Goal: Transaction & Acquisition: Download file/media

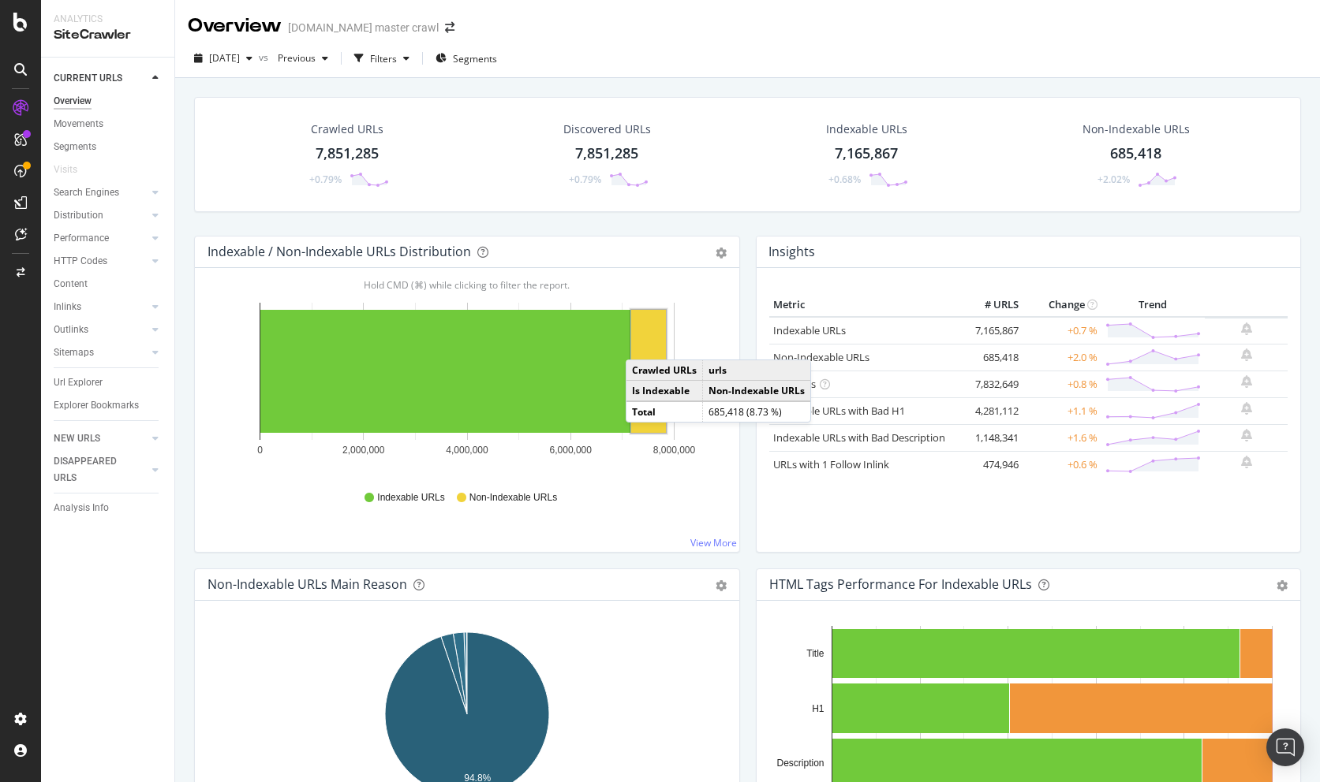
click at [353, 127] on div "Crawled URLs" at bounding box center [347, 129] width 73 height 16
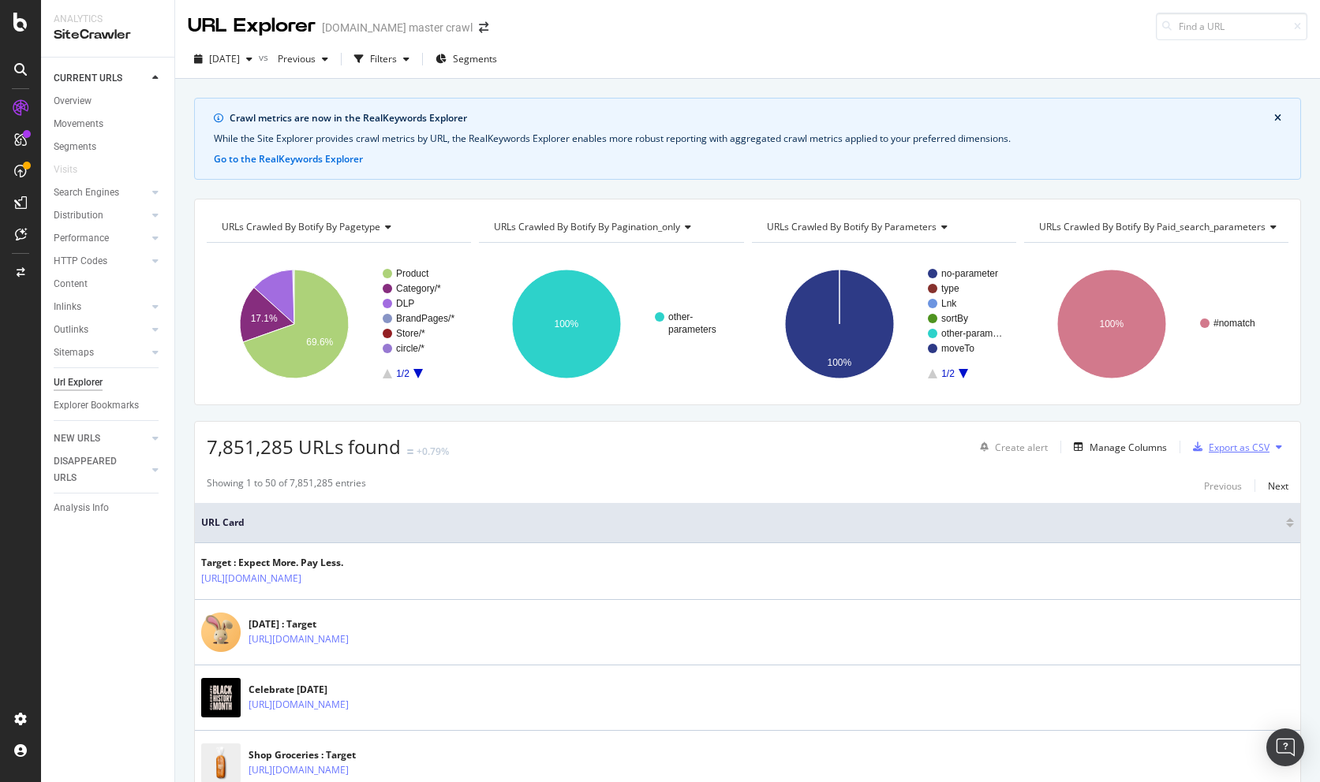
click at [1262, 445] on div "Export as CSV" at bounding box center [1238, 447] width 61 height 13
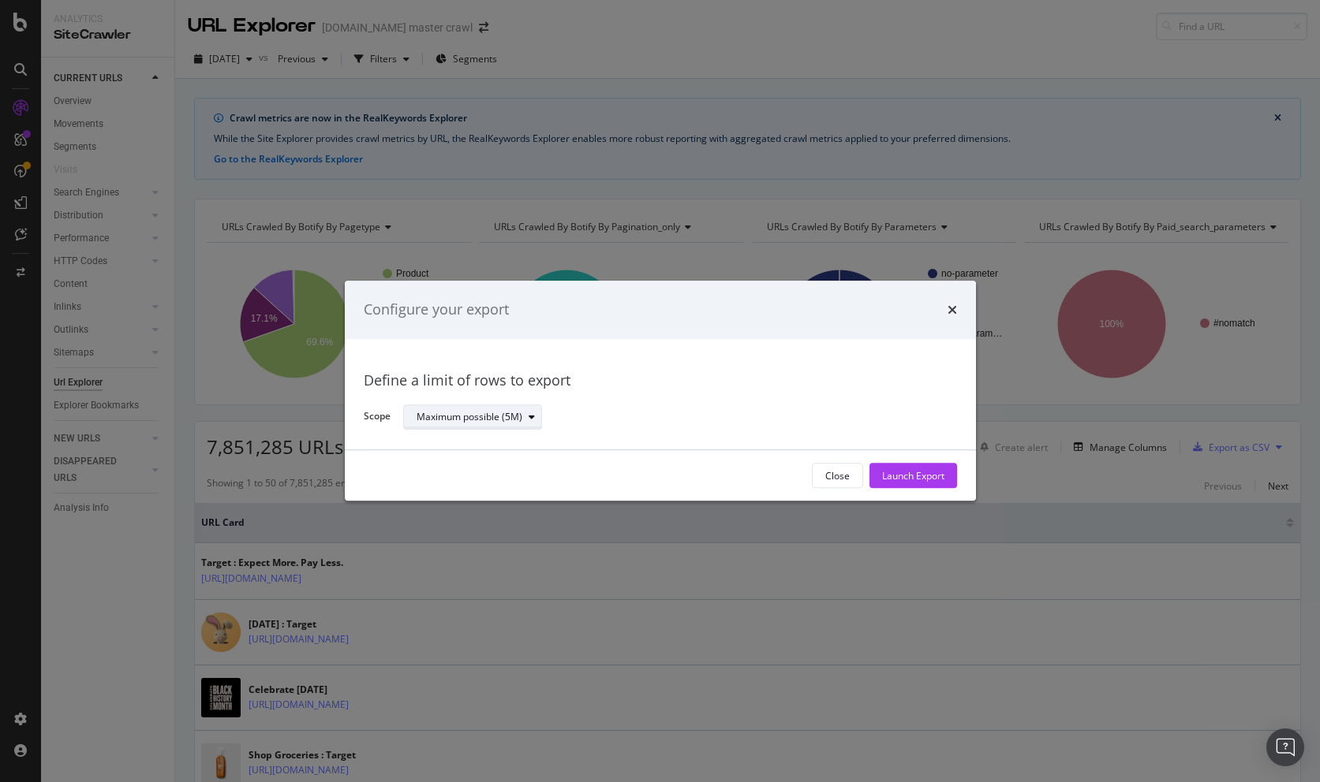
click at [448, 424] on div "Maximum possible (5M)" at bounding box center [478, 417] width 125 height 22
click at [699, 351] on div "Define a limit of rows to export Scope Maximum possible (5M)" at bounding box center [660, 394] width 631 height 111
click at [490, 413] on div "Maximum possible (5M)" at bounding box center [469, 417] width 106 height 9
click at [490, 445] on div "Maximum possible (5M)" at bounding box center [479, 443] width 113 height 13
click at [547, 411] on div "Maximum possible (5M)" at bounding box center [673, 418] width 541 height 28
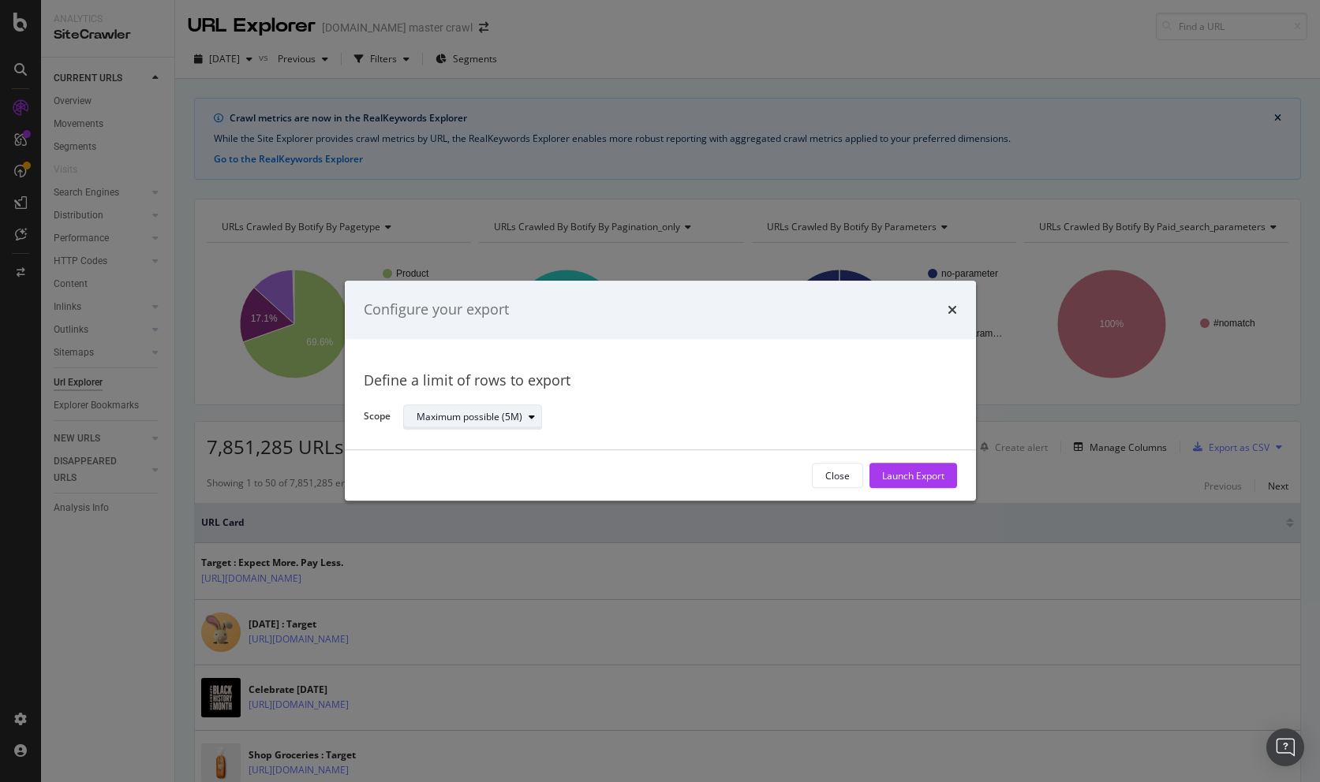
click at [463, 419] on div "Maximum possible (5M)" at bounding box center [469, 417] width 106 height 9
click at [628, 414] on div "Maximum possible (5M)" at bounding box center [673, 418] width 541 height 28
click at [475, 406] on div "Maximum possible (5M)" at bounding box center [478, 417] width 125 height 22
click at [486, 446] on div "Maximum possible (5M)" at bounding box center [479, 443] width 113 height 13
click at [594, 431] on div "Define a limit of rows to export Scope Maximum possible (5M)" at bounding box center [660, 394] width 631 height 111
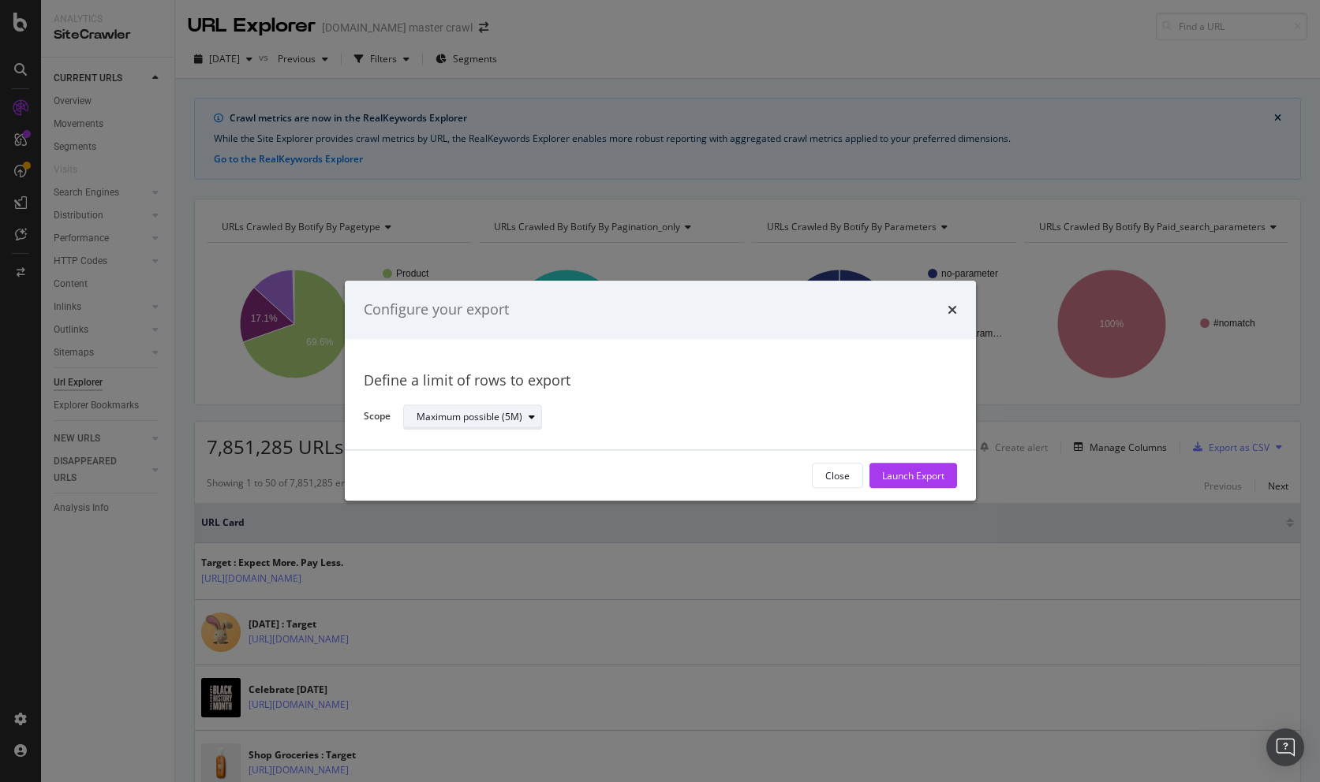
click at [531, 413] on icon "modal" at bounding box center [531, 417] width 6 height 9
click at [528, 443] on div "Maximum possible (5M)" at bounding box center [479, 443] width 113 height 13
click at [614, 422] on div "Maximum possible (5M)" at bounding box center [673, 418] width 541 height 28
click at [498, 426] on div "Maximum possible (5M)" at bounding box center [478, 417] width 125 height 22
click at [506, 445] on div "Maximum possible (5M)" at bounding box center [479, 443] width 113 height 13
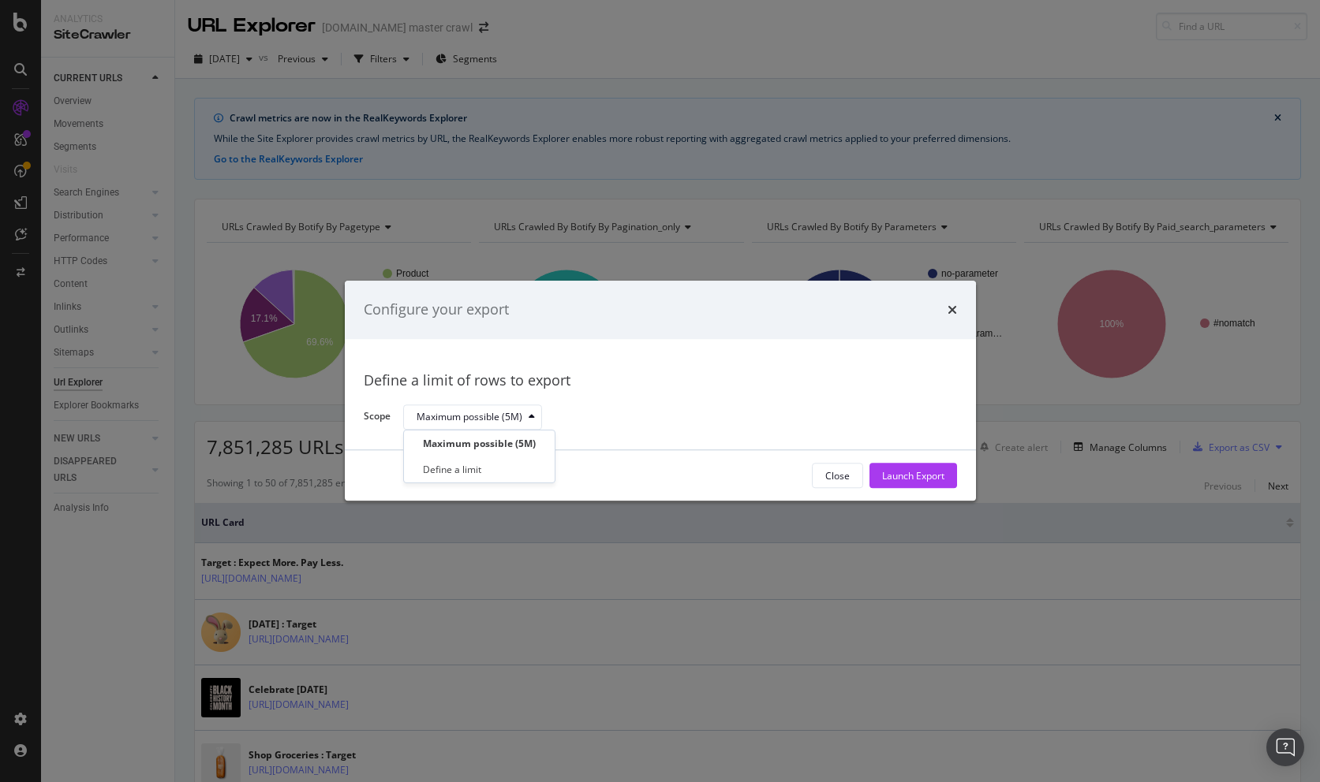
click at [611, 420] on div "Maximum possible (5M)" at bounding box center [673, 418] width 541 height 28
click at [951, 311] on icon "times" at bounding box center [951, 310] width 9 height 13
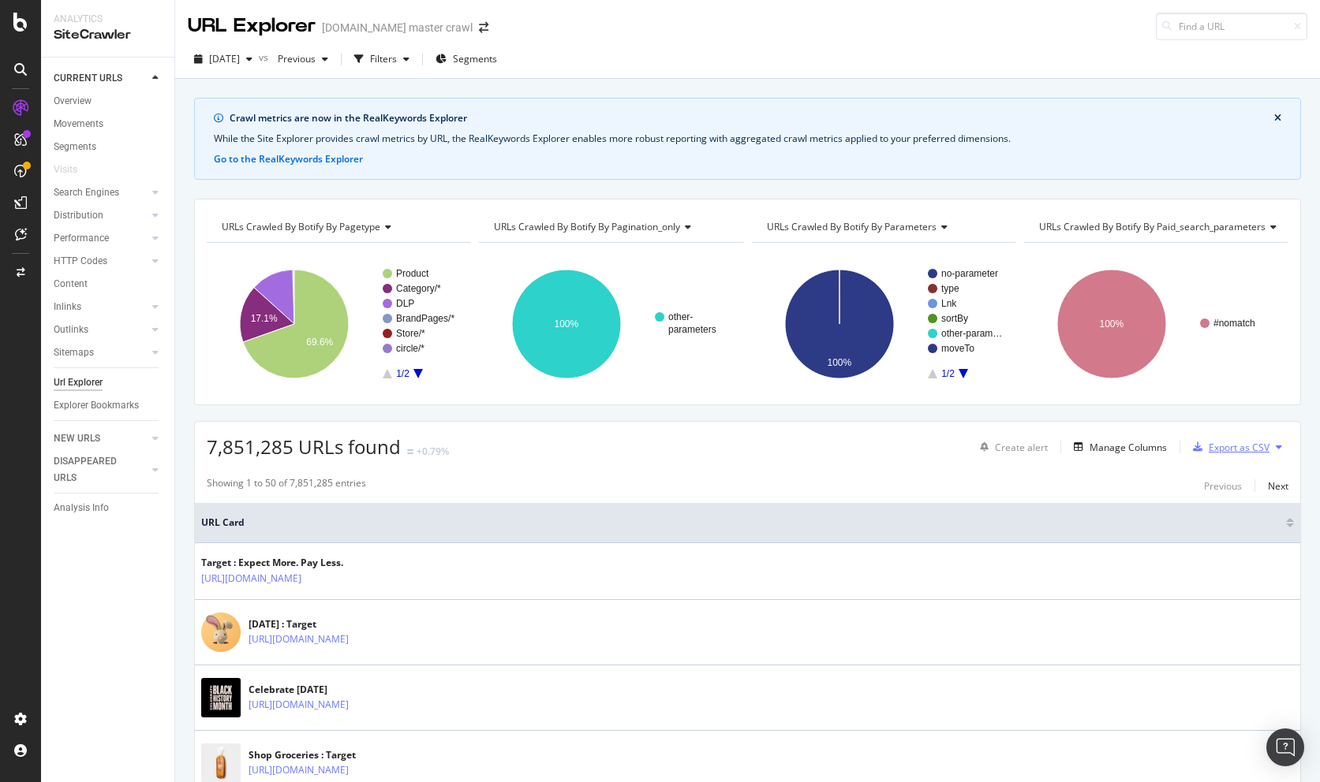
click at [1254, 454] on div "Export as CSV" at bounding box center [1238, 447] width 61 height 13
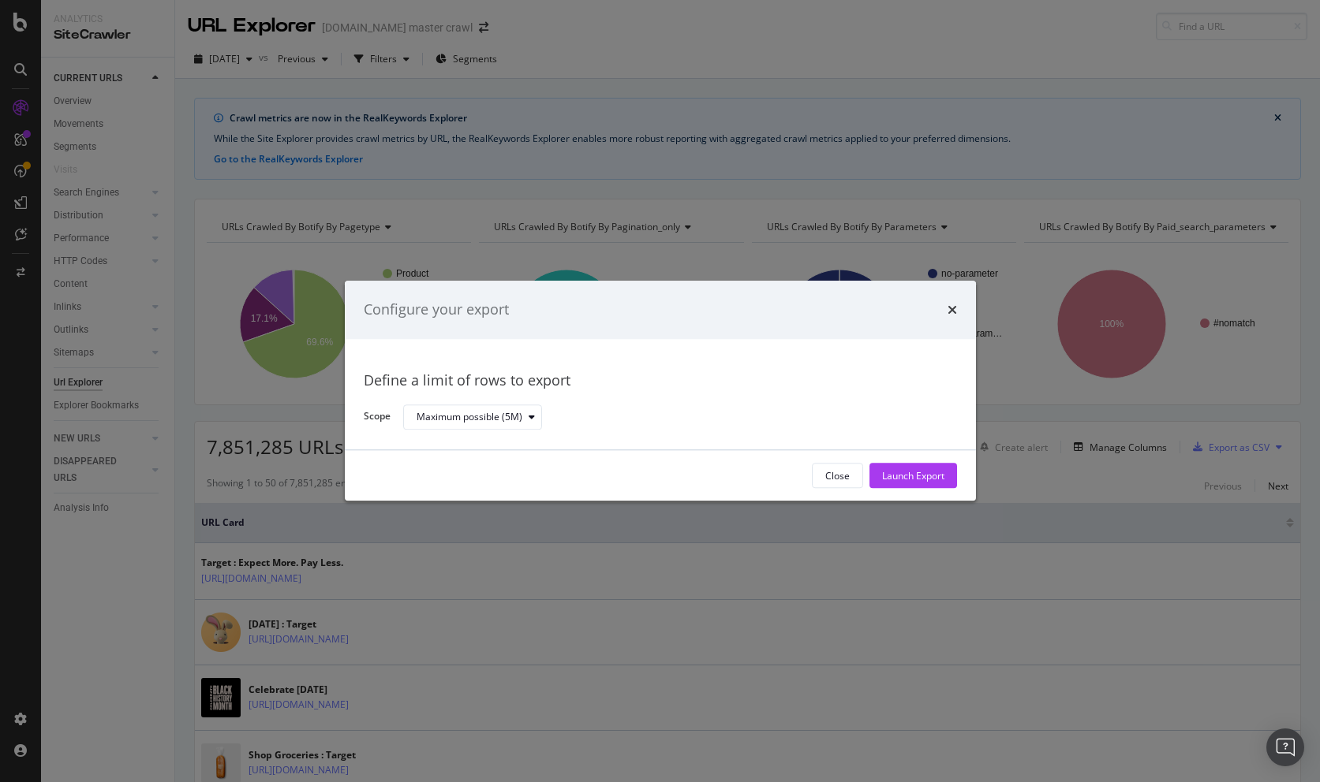
click at [907, 463] on div "Close Launch Export" at bounding box center [660, 476] width 631 height 50
click at [908, 477] on div "Launch Export" at bounding box center [913, 475] width 62 height 13
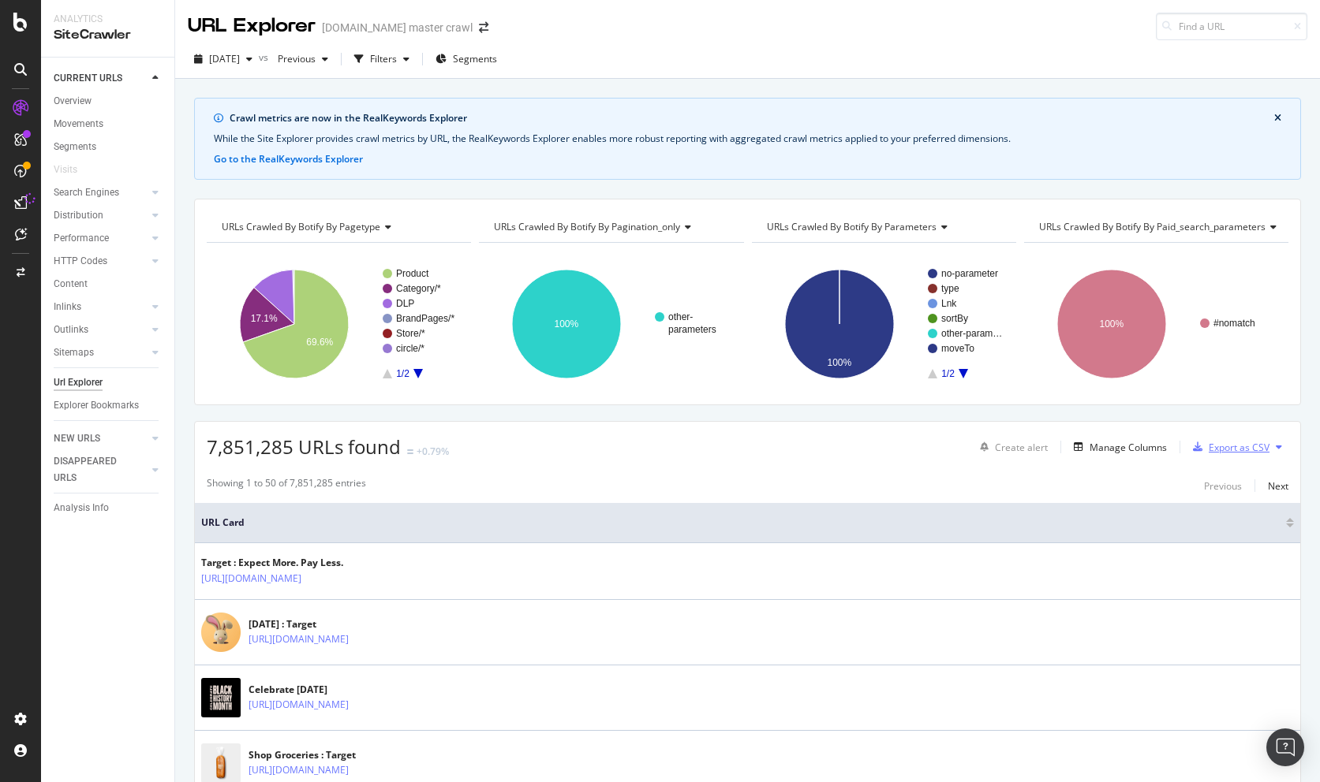
click at [1258, 447] on div "Export as CSV" at bounding box center [1238, 447] width 61 height 13
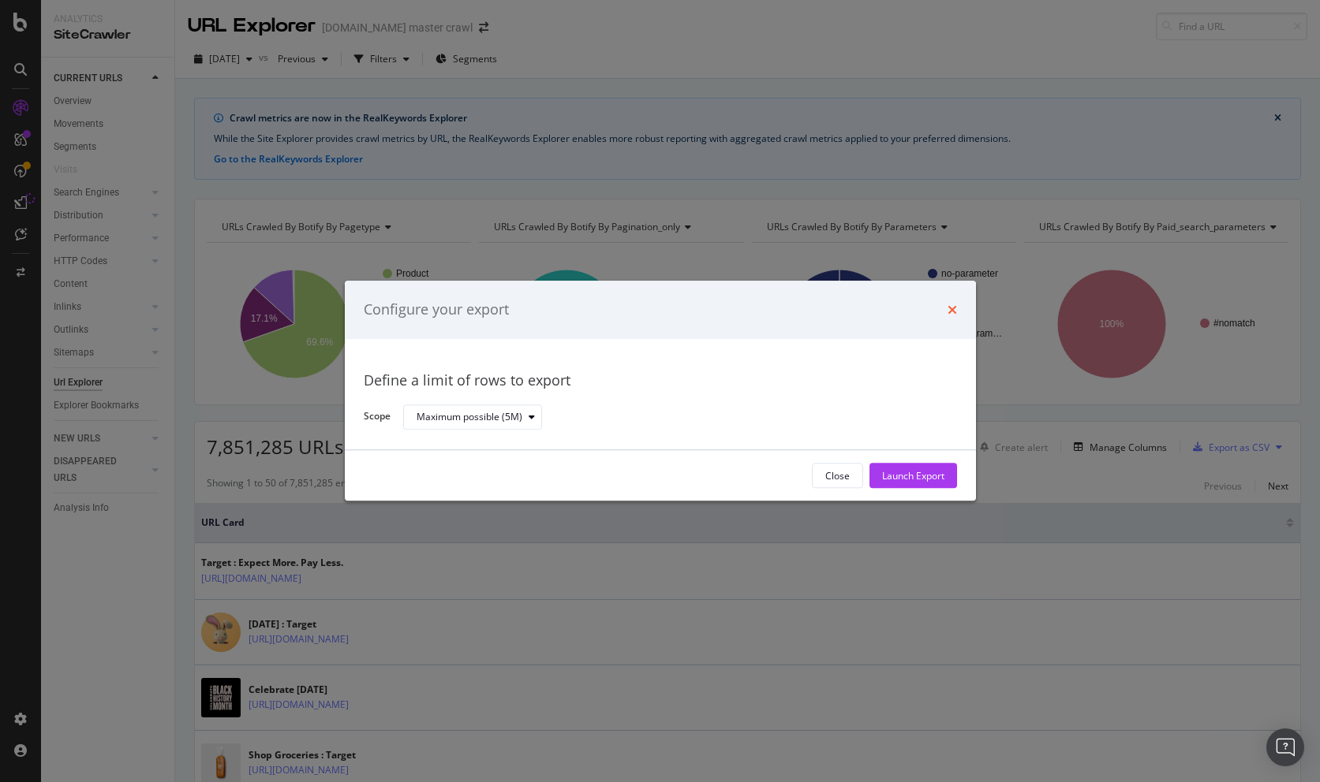
click at [947, 304] on icon "times" at bounding box center [951, 310] width 9 height 13
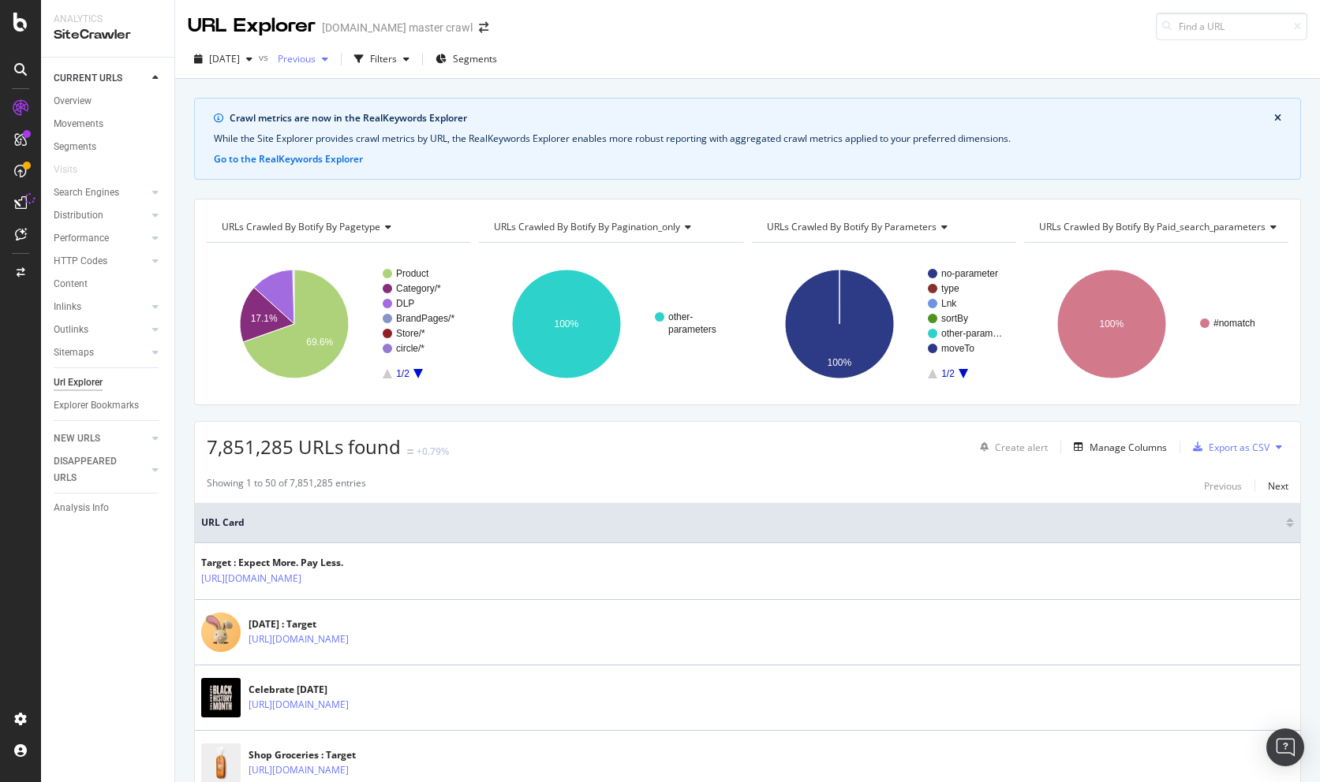
click at [328, 58] on icon "button" at bounding box center [325, 58] width 6 height 9
click at [249, 92] on div "Crawl metrics are now in the RealKeywords Explorer While the Site Explorer prov…" at bounding box center [747, 98] width 1145 height 38
click at [316, 52] on span "Previous" at bounding box center [293, 58] width 44 height 13
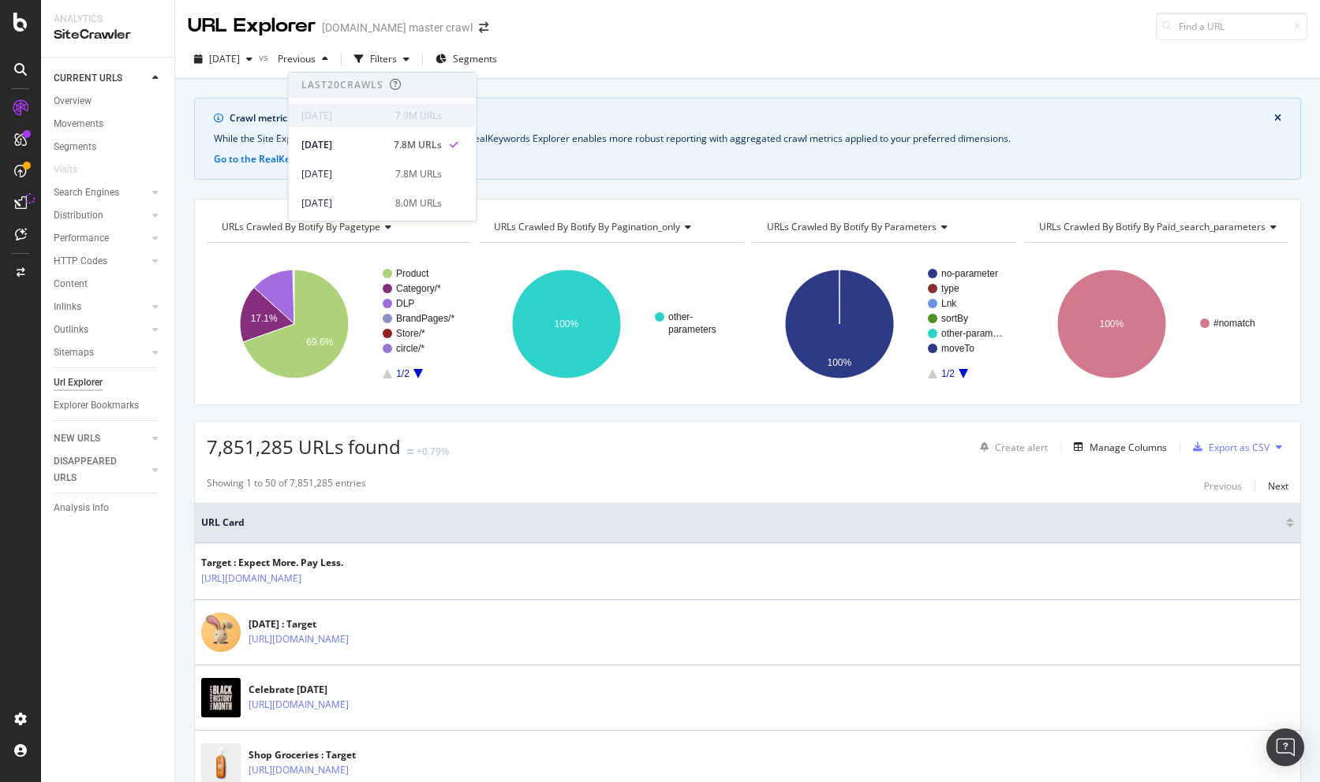
click at [338, 114] on div "[DATE]" at bounding box center [343, 116] width 84 height 14
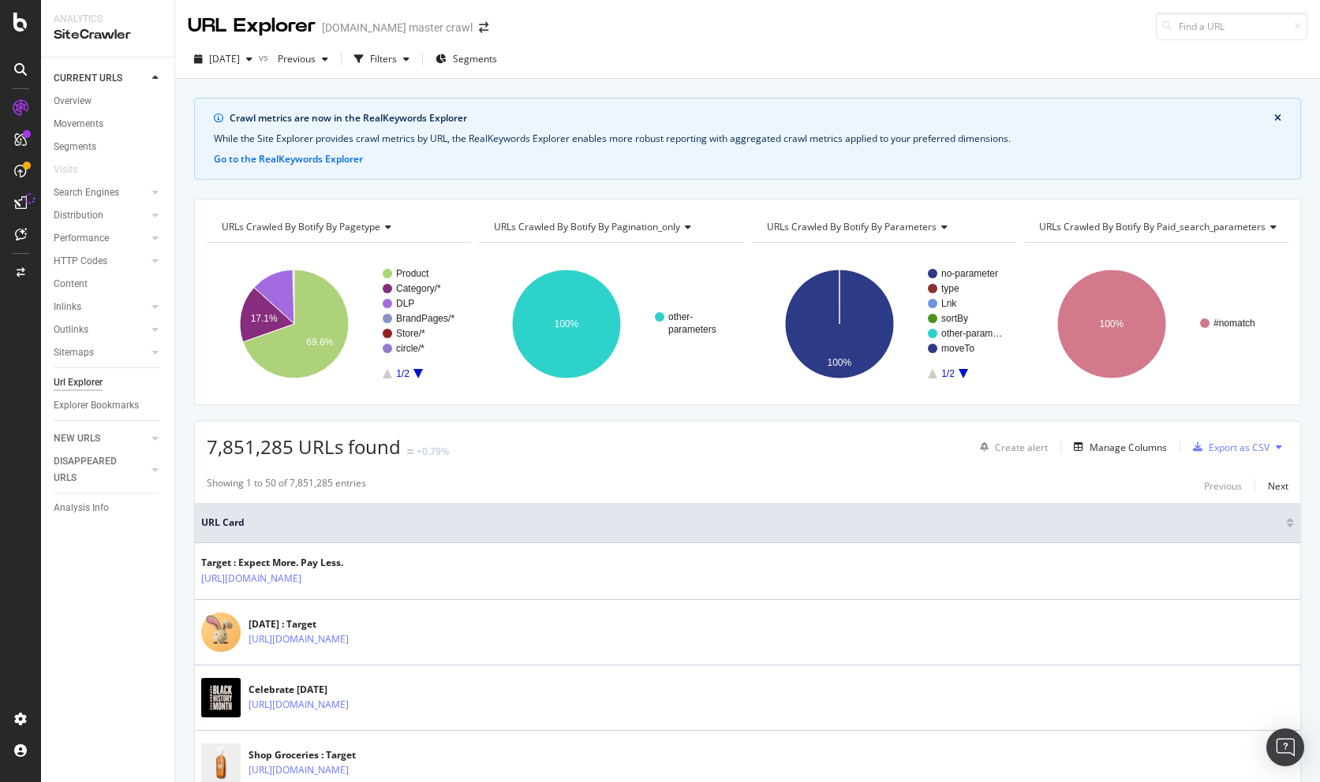
click at [266, 95] on div "Crawl metrics are now in the RealKeywords Explorer While the Site Explorer prov…" at bounding box center [747, 98] width 1145 height 38
click at [1287, 754] on img "Open Intercom Messenger" at bounding box center [1285, 748] width 21 height 21
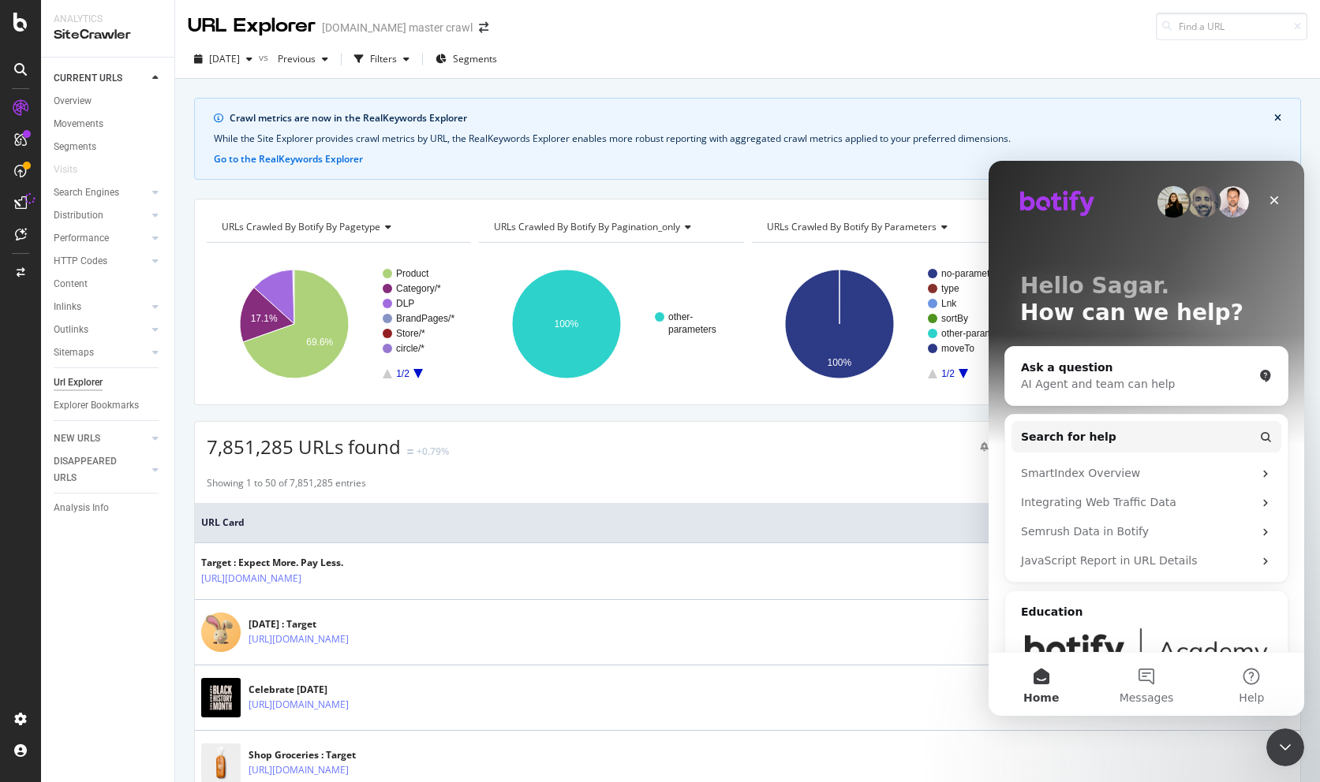
click at [824, 446] on div "7,851,285 URLs found +0.79% Create alert Manage Columns Export as CSV" at bounding box center [747, 441] width 1105 height 39
click at [1275, 204] on icon "Close" at bounding box center [1274, 200] width 13 height 13
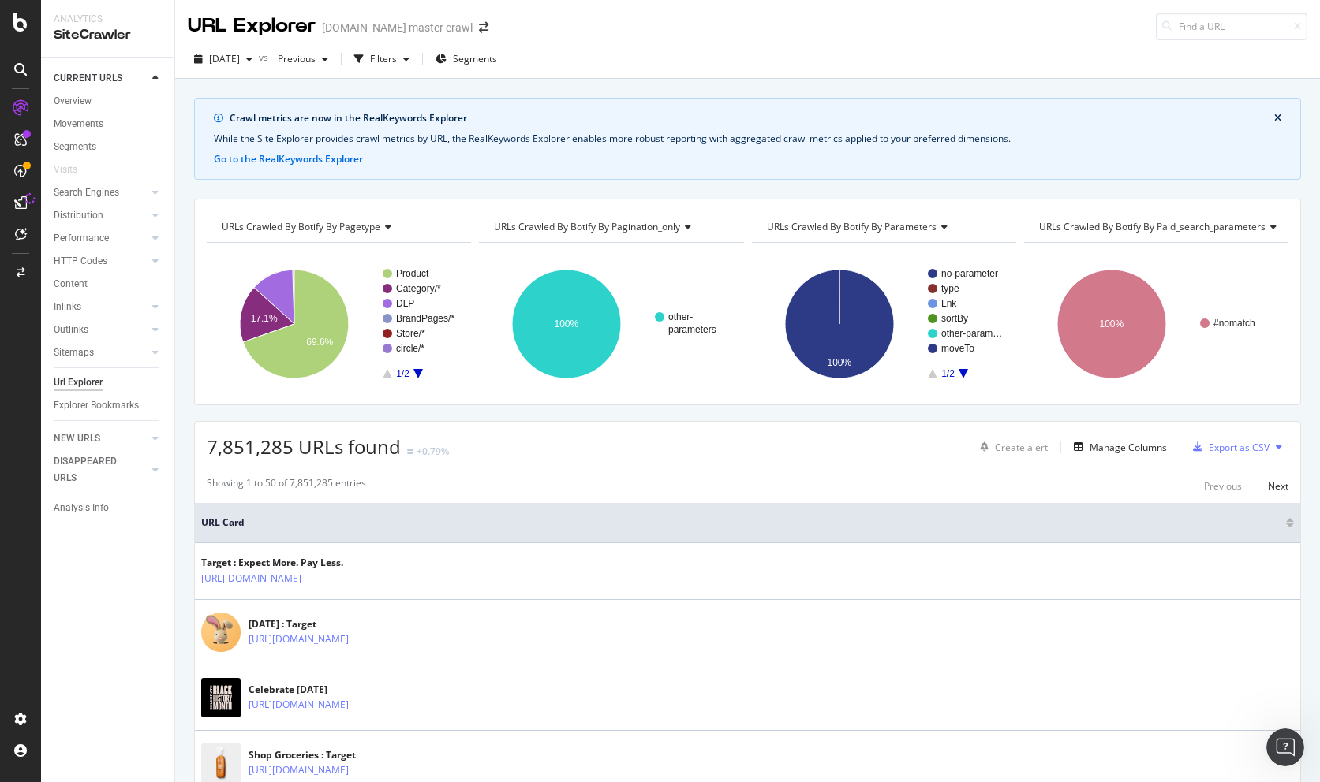
click at [1254, 451] on div "Export as CSV" at bounding box center [1238, 447] width 61 height 13
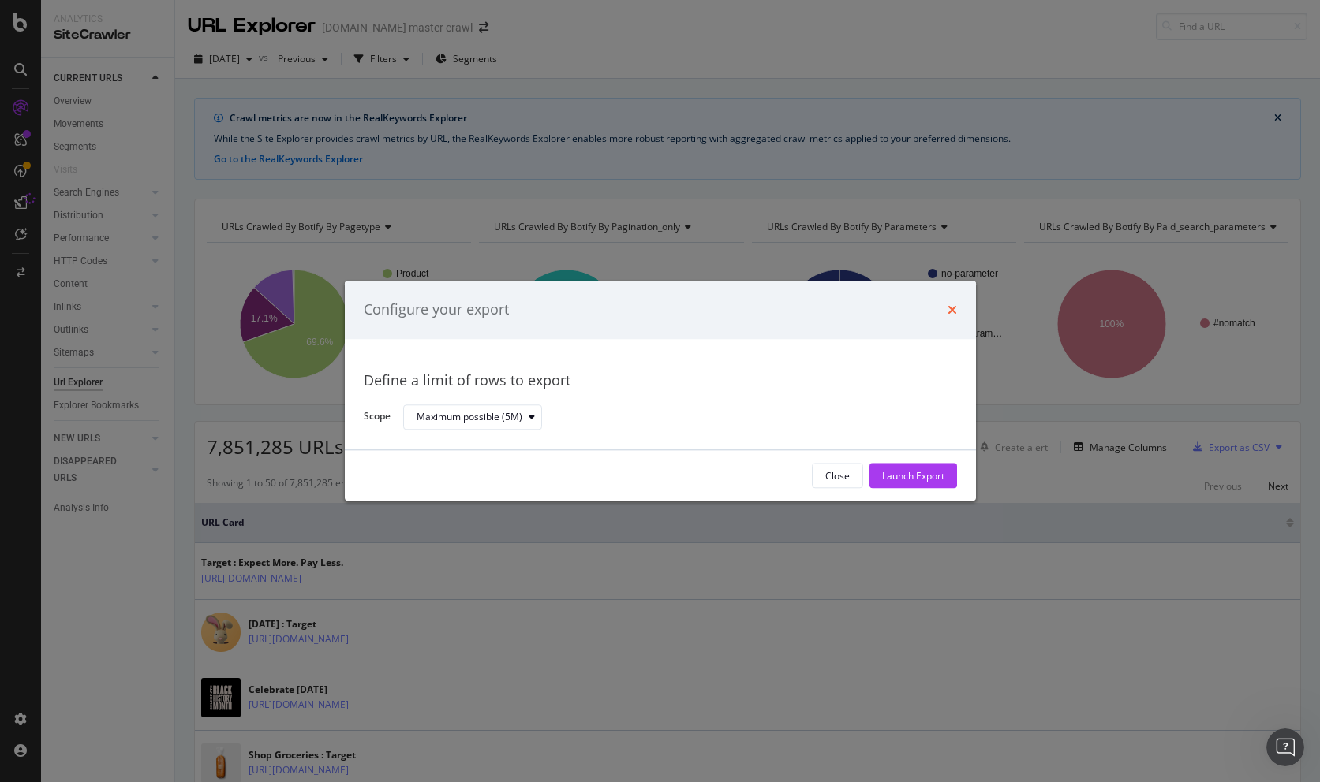
click at [952, 308] on icon "times" at bounding box center [951, 310] width 9 height 13
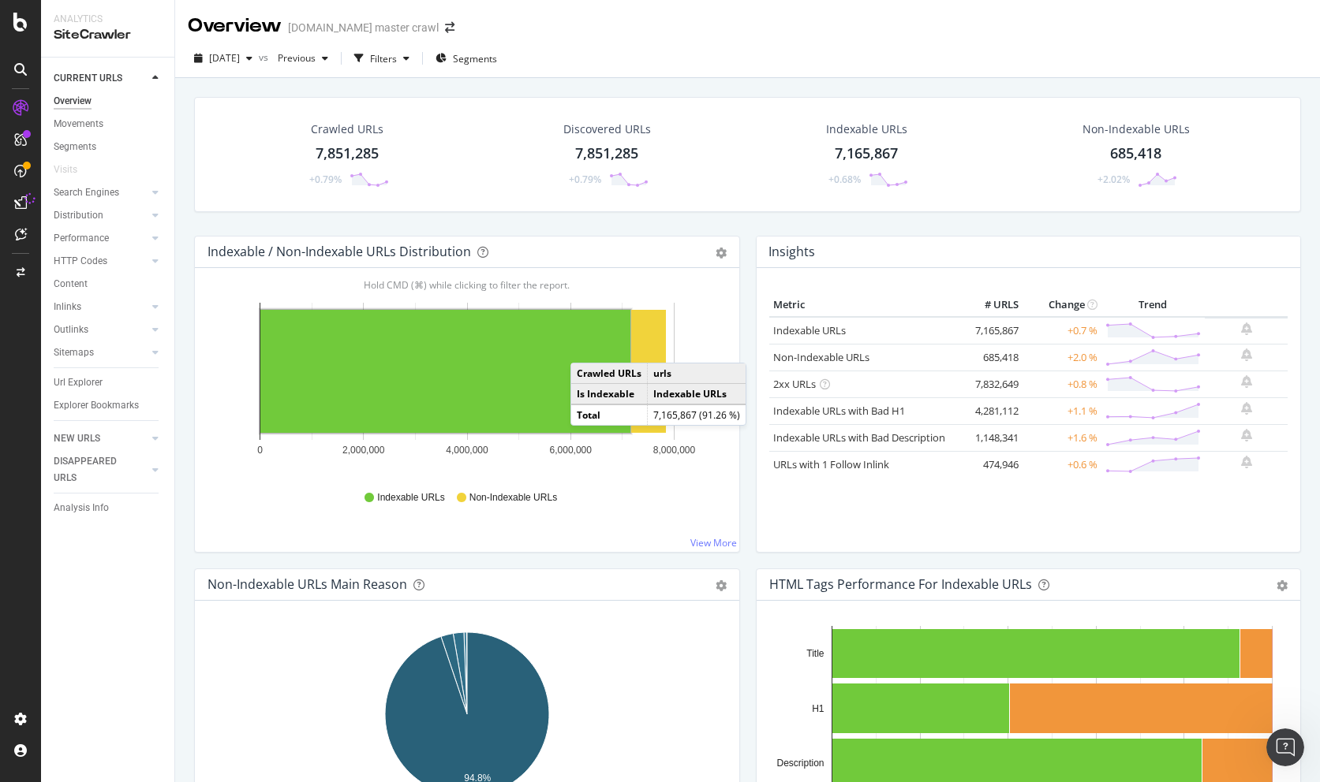
click at [586, 347] on rect "A chart." at bounding box center [445, 371] width 370 height 123
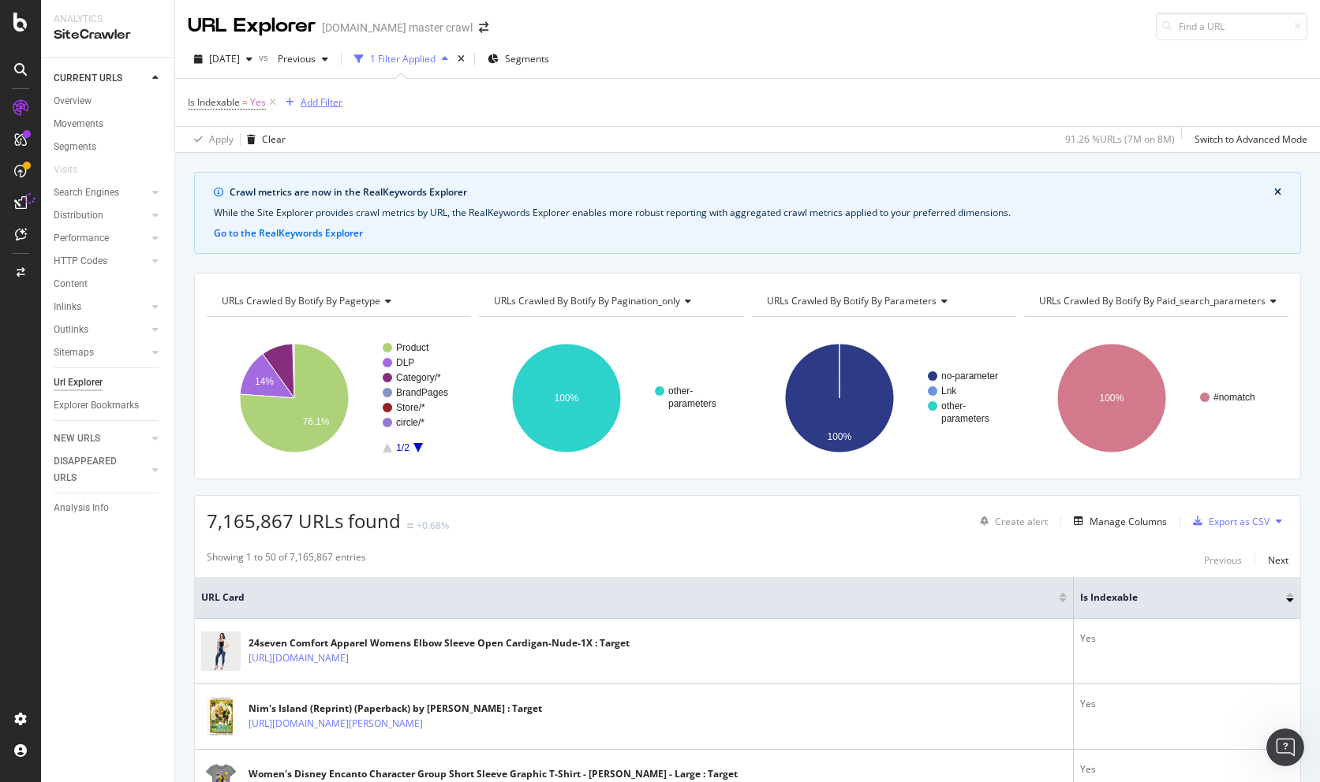
click at [317, 103] on div "Add Filter" at bounding box center [322, 101] width 42 height 13
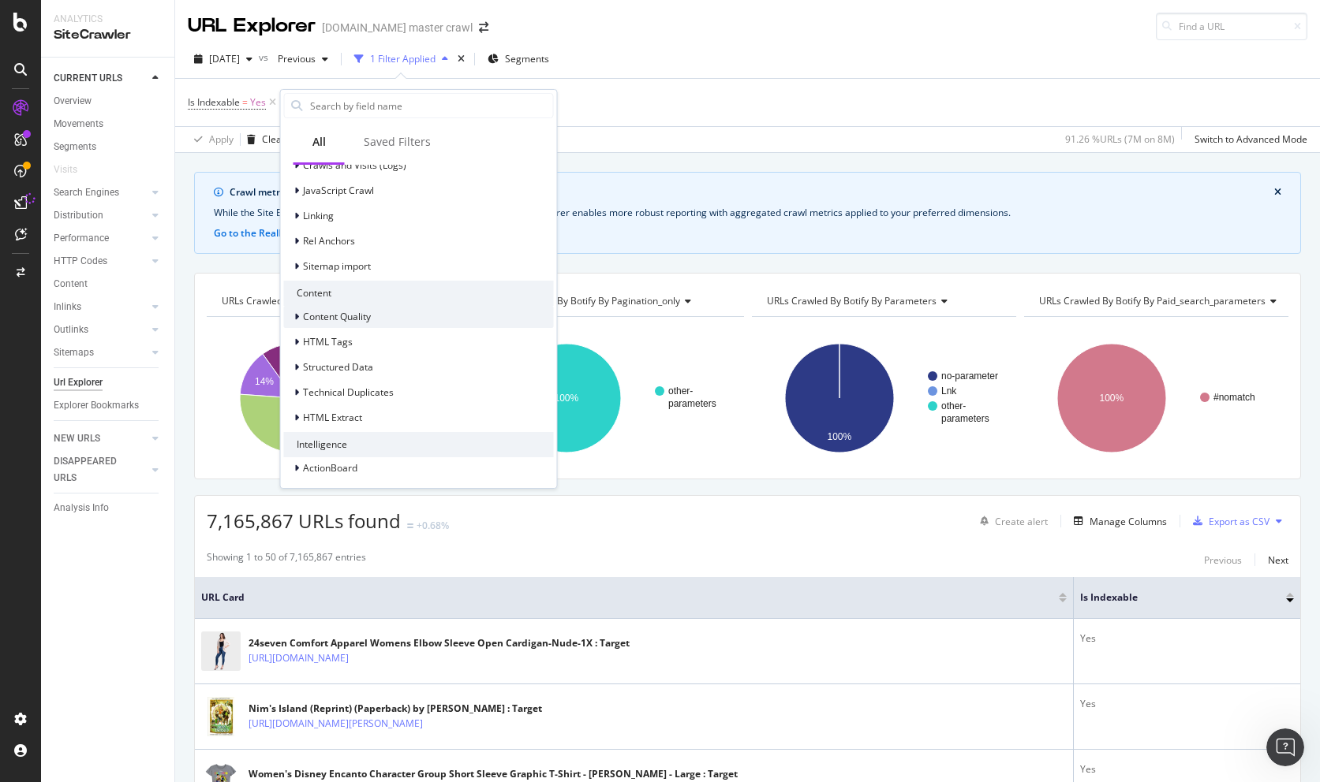
scroll to position [445, 0]
click at [439, 321] on div "Content Quality" at bounding box center [419, 314] width 270 height 22
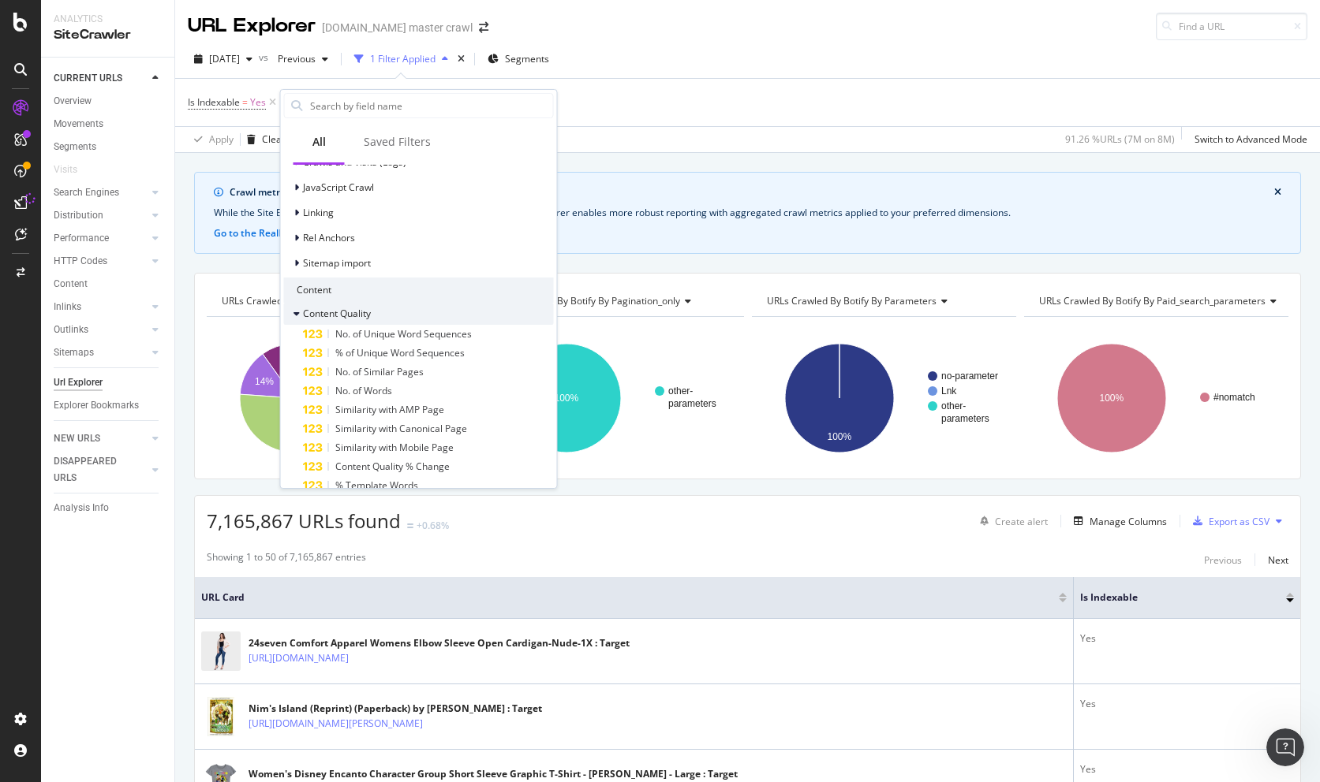
click at [474, 315] on div "Content Quality" at bounding box center [419, 314] width 270 height 22
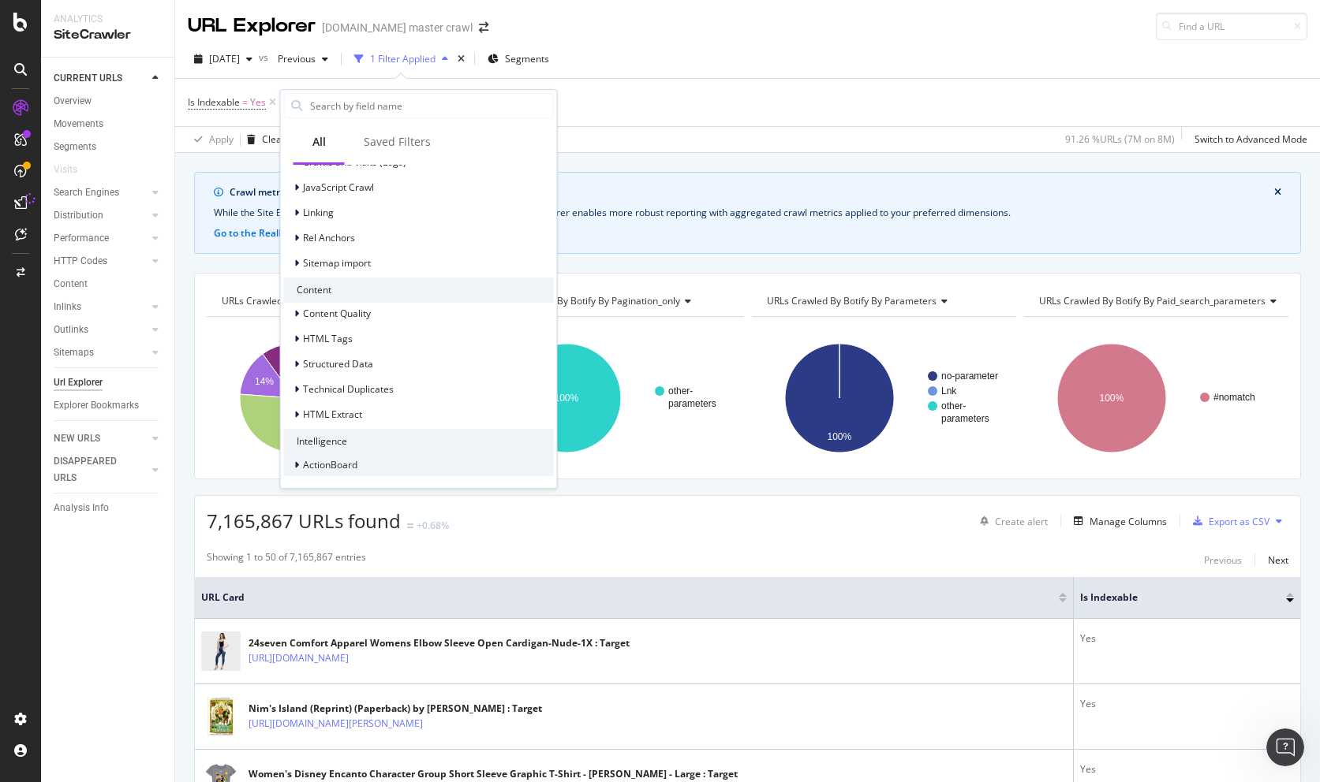
click at [424, 468] on div "ActionBoard" at bounding box center [419, 465] width 270 height 22
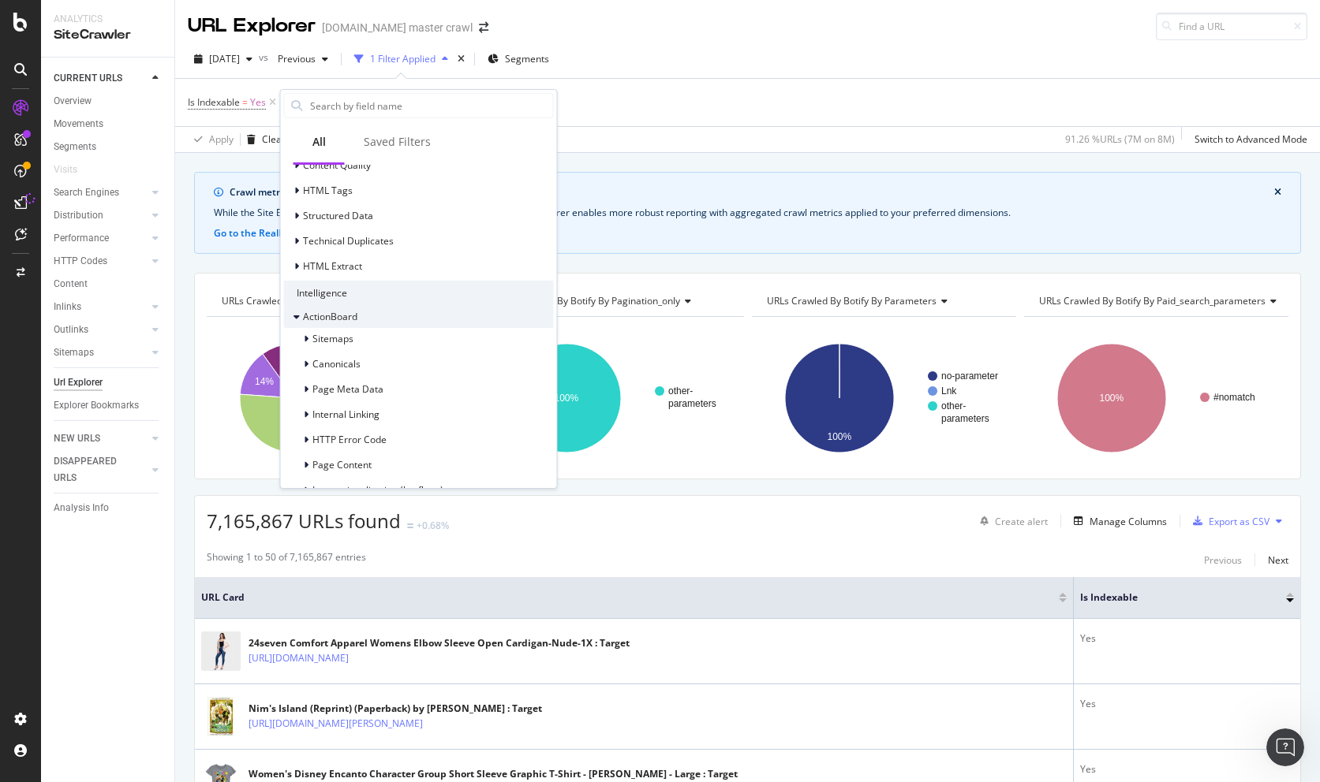
scroll to position [594, 0]
click at [434, 312] on div "ActionBoard" at bounding box center [419, 316] width 270 height 22
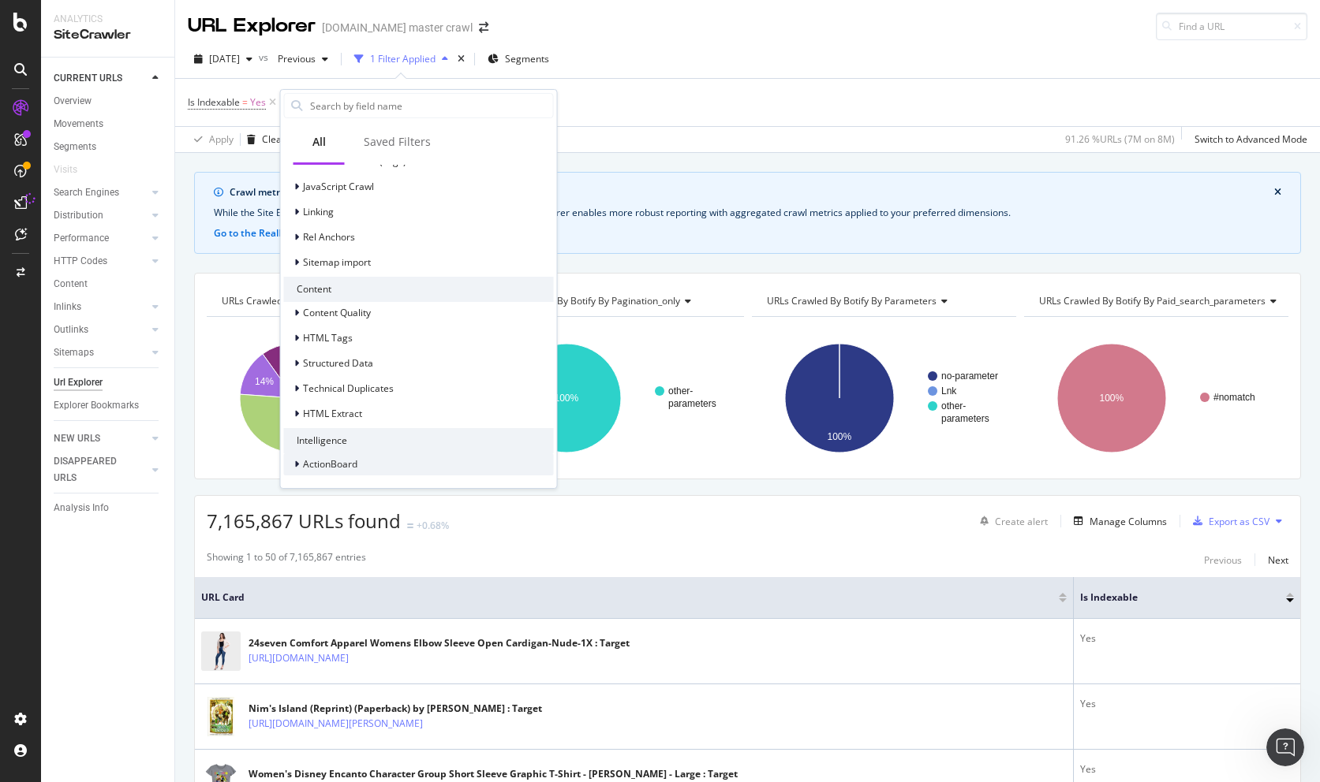
scroll to position [445, 0]
click at [402, 462] on div "ActionBoard" at bounding box center [419, 465] width 270 height 22
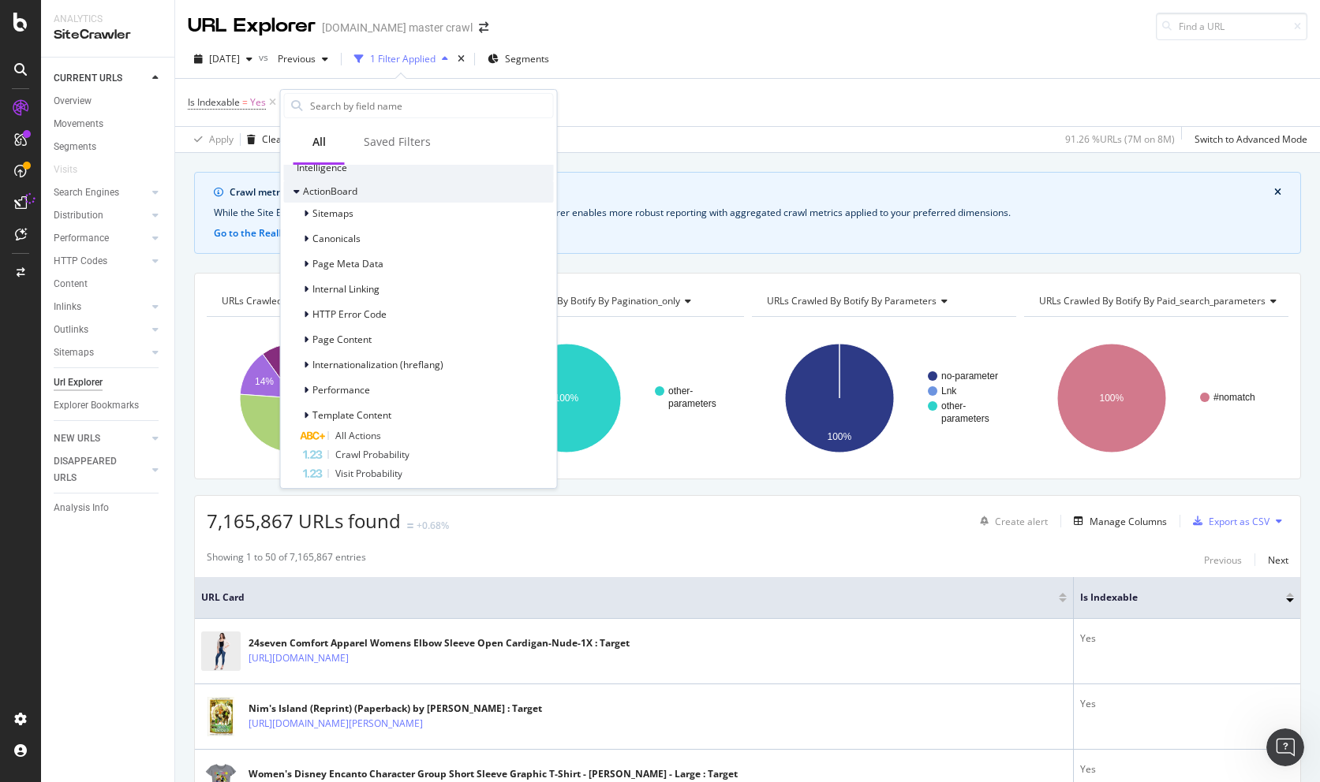
scroll to position [726, 0]
click at [366, 204] on div "Sitemaps" at bounding box center [419, 207] width 270 height 22
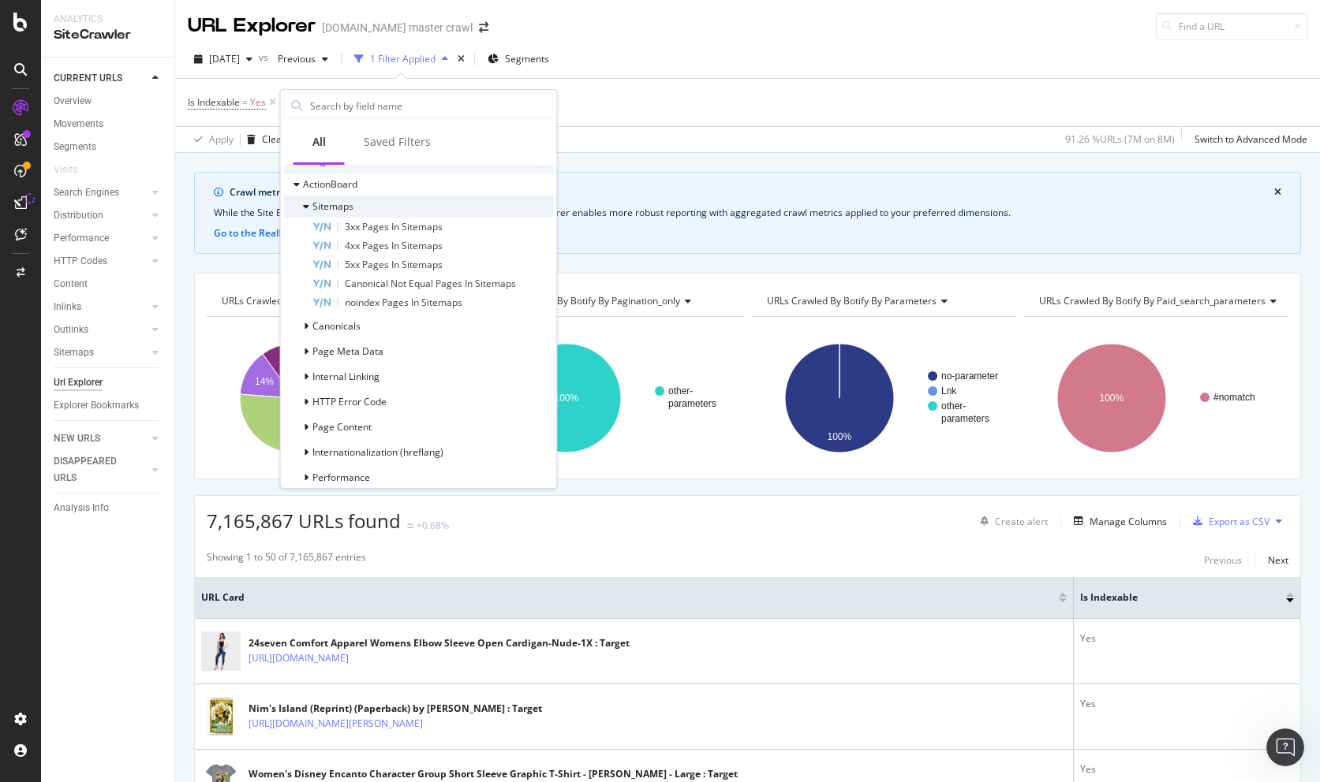
click at [383, 207] on div "Sitemaps" at bounding box center [419, 207] width 270 height 22
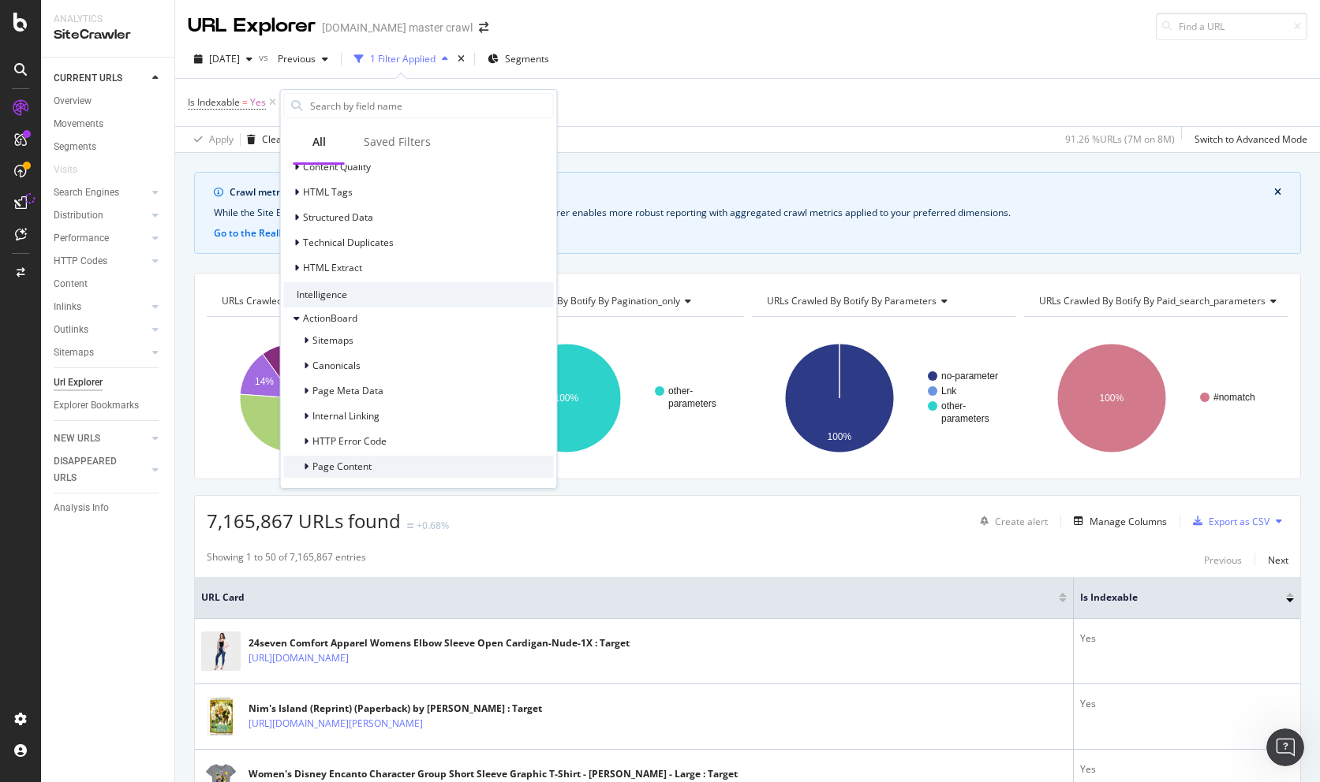
scroll to position [596, 0]
click at [348, 333] on span "Sitemaps" at bounding box center [332, 336] width 41 height 13
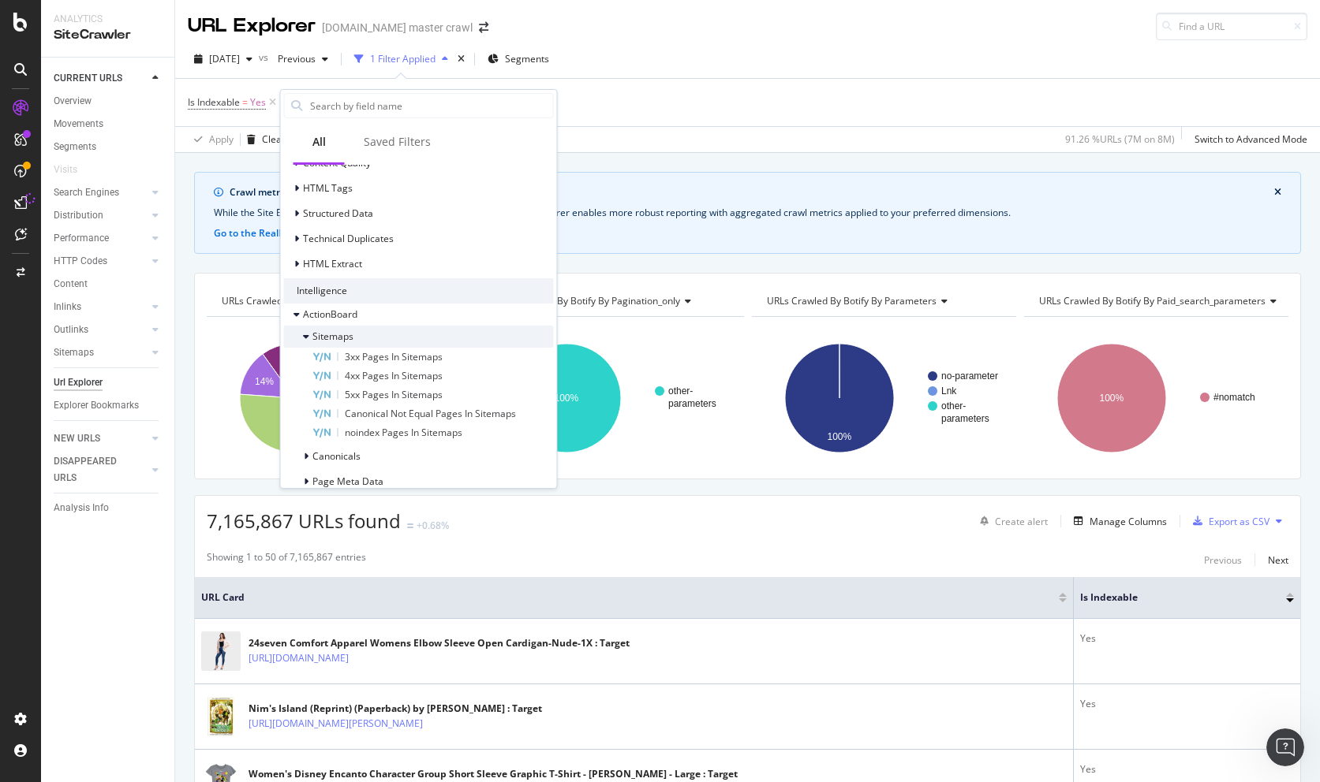
click at [349, 333] on span "Sitemaps" at bounding box center [332, 336] width 41 height 13
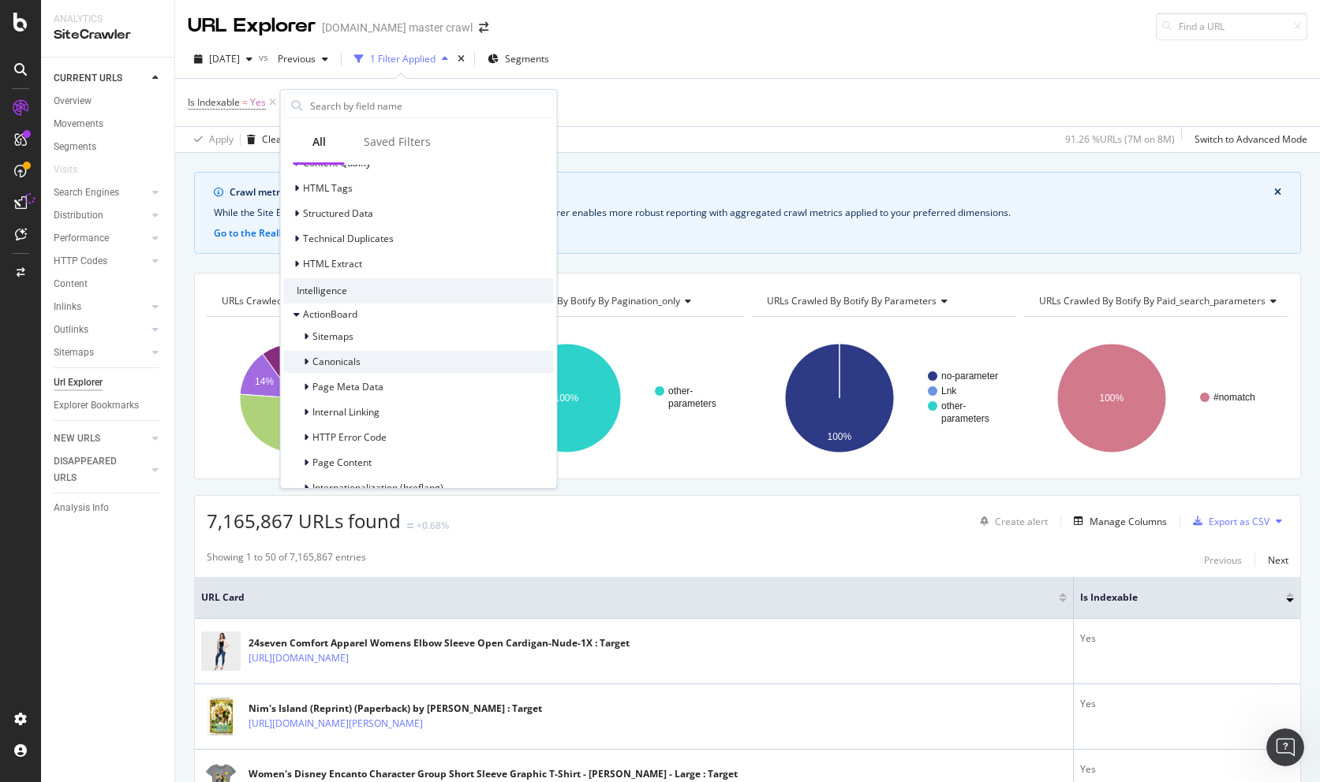
click at [345, 360] on span "Canonicals" at bounding box center [336, 361] width 48 height 13
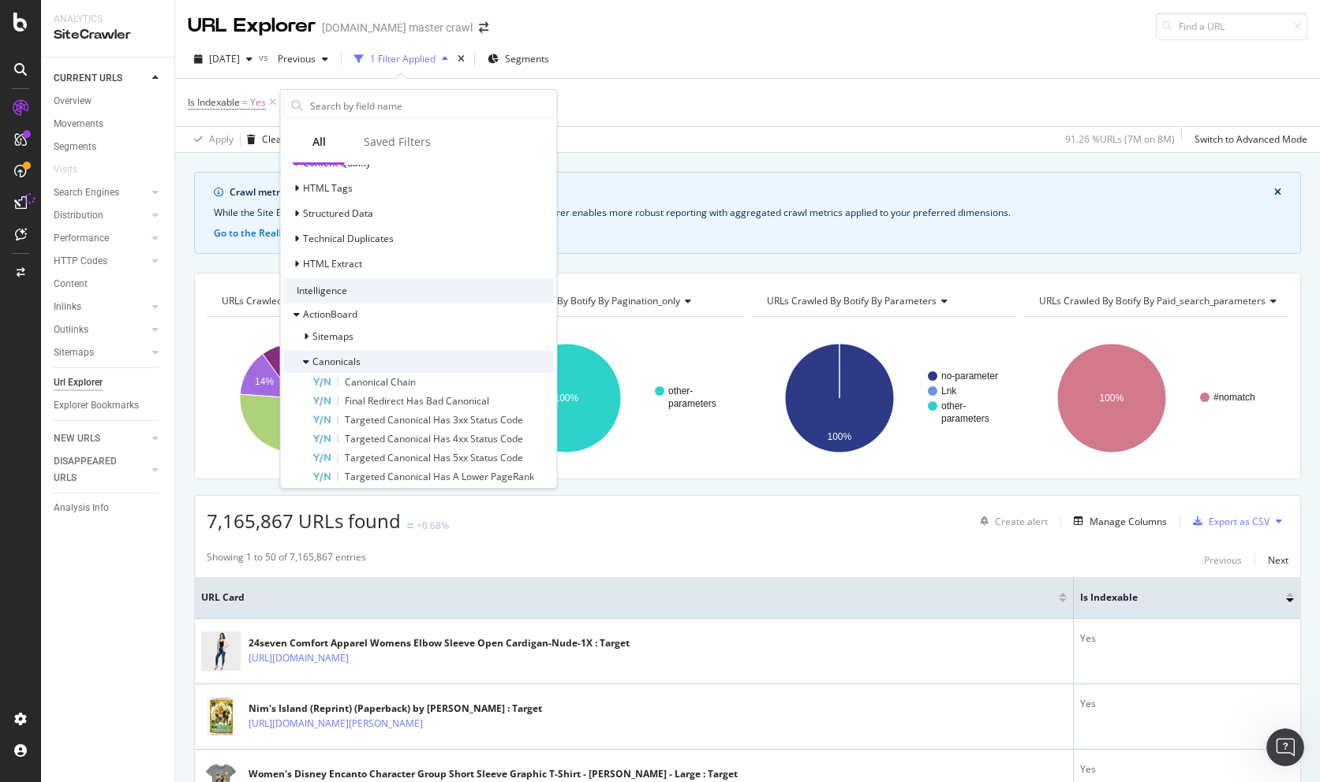
click at [345, 360] on span "Canonicals" at bounding box center [336, 361] width 48 height 13
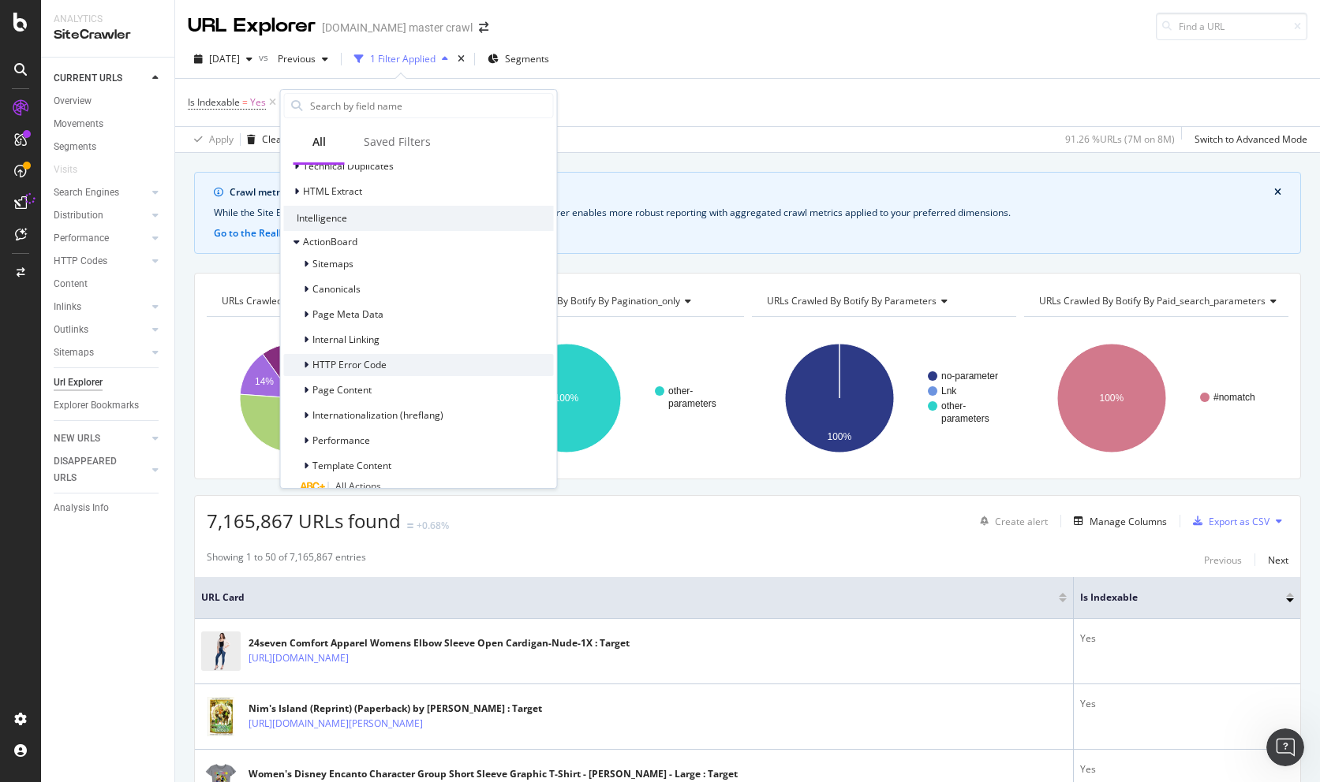
scroll to position [726, 0]
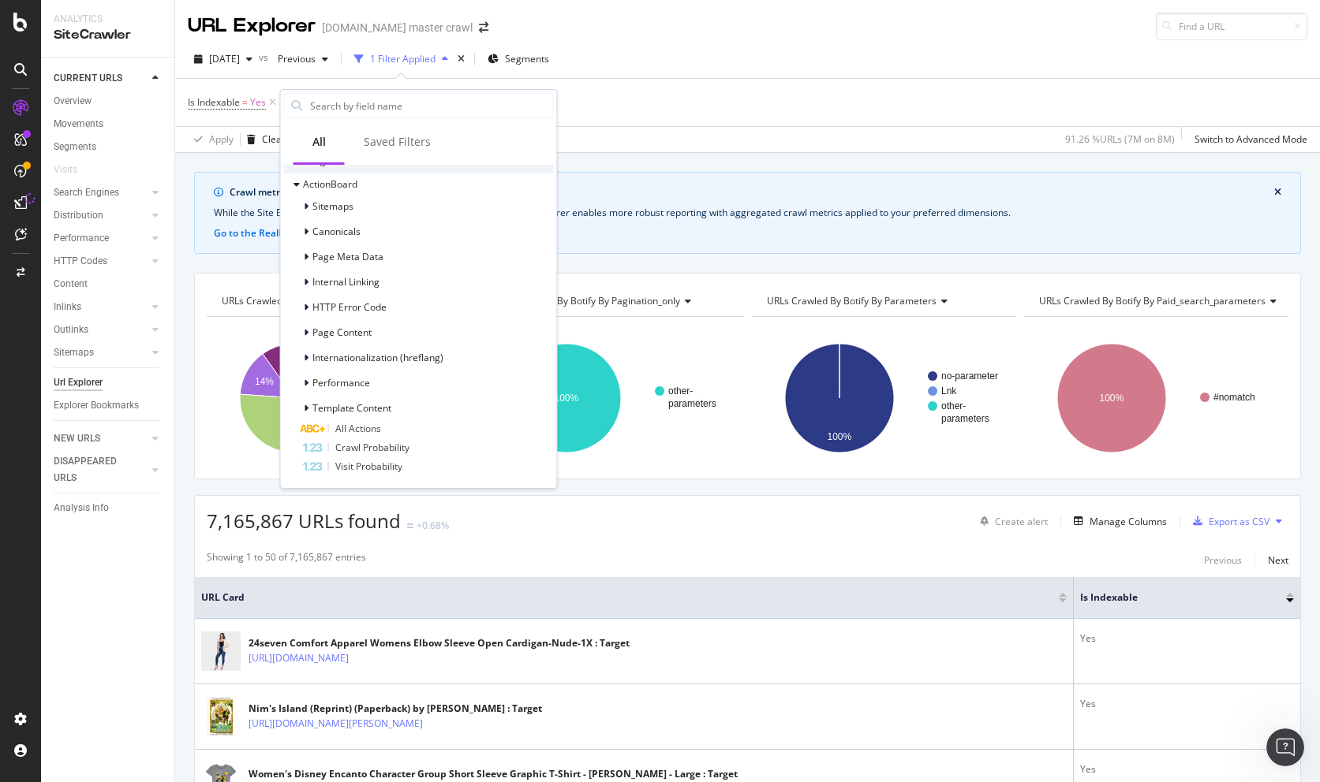
click at [494, 522] on div "7,165,867 URLs found +0.68% Create alert Manage Columns Export as CSV" at bounding box center [747, 515] width 1105 height 39
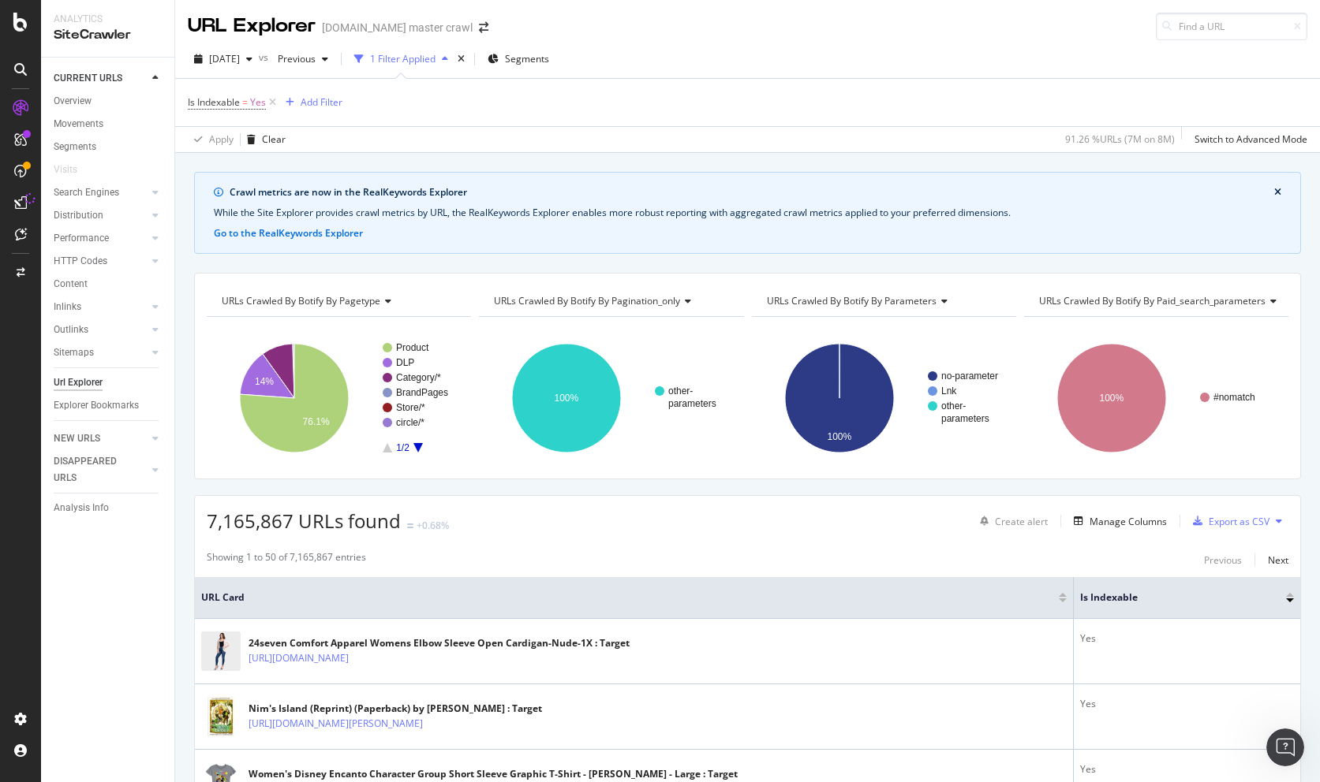
click at [414, 445] on icon "A chart." at bounding box center [417, 447] width 9 height 9
click at [391, 446] on rect "A chart." at bounding box center [421, 398] width 76 height 110
click at [383, 446] on rect "A chart." at bounding box center [421, 398] width 76 height 110
click at [387, 449] on icon "A chart." at bounding box center [387, 447] width 9 height 9
click at [318, 420] on text "76.1%" at bounding box center [316, 421] width 27 height 11
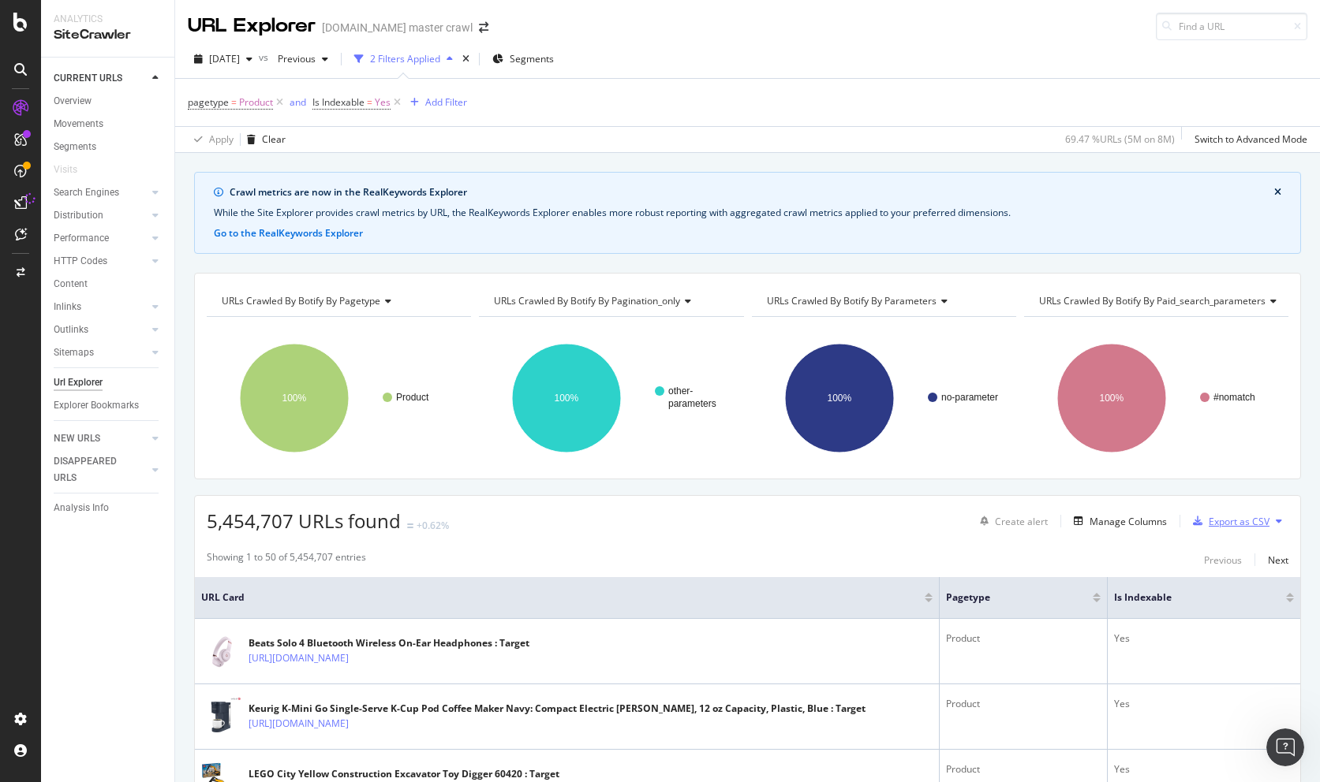
click at [1248, 525] on div "Export as CSV" at bounding box center [1238, 521] width 61 height 13
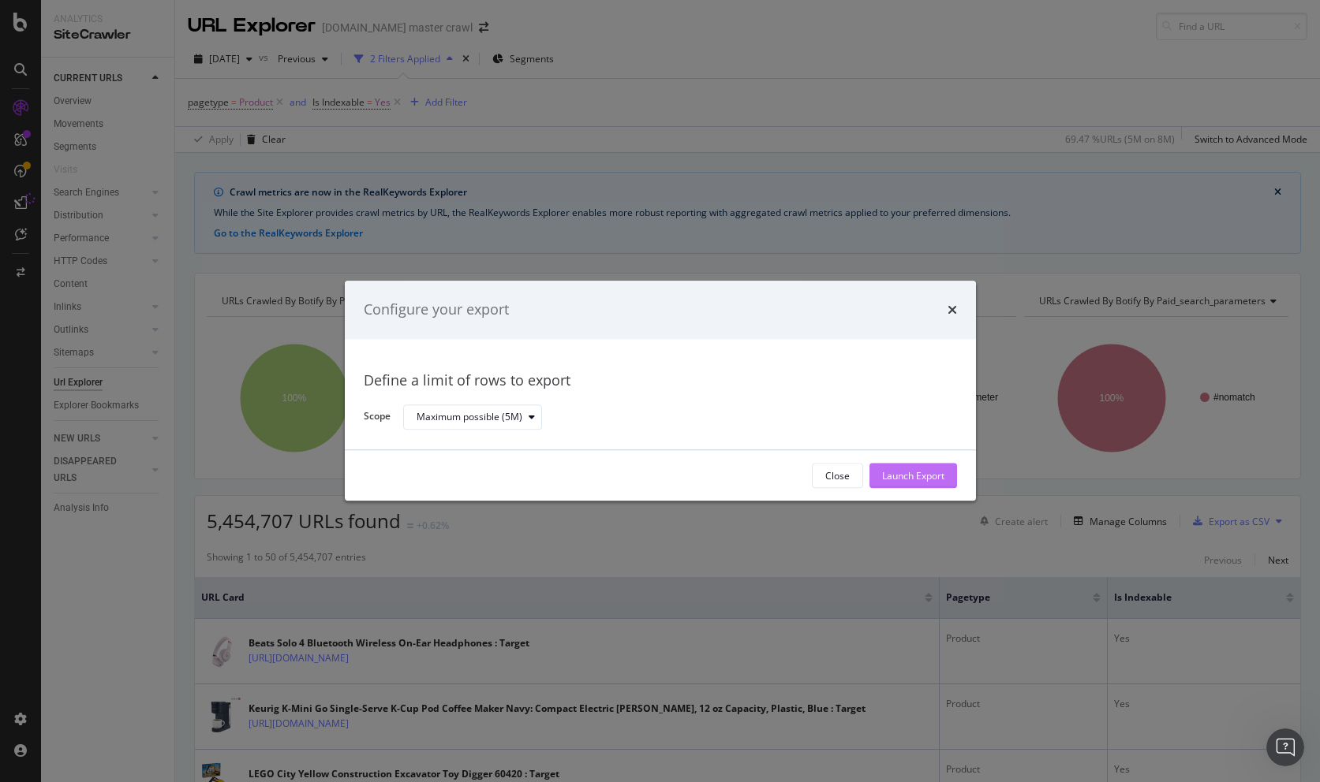
click at [920, 477] on div "Launch Export" at bounding box center [913, 475] width 62 height 13
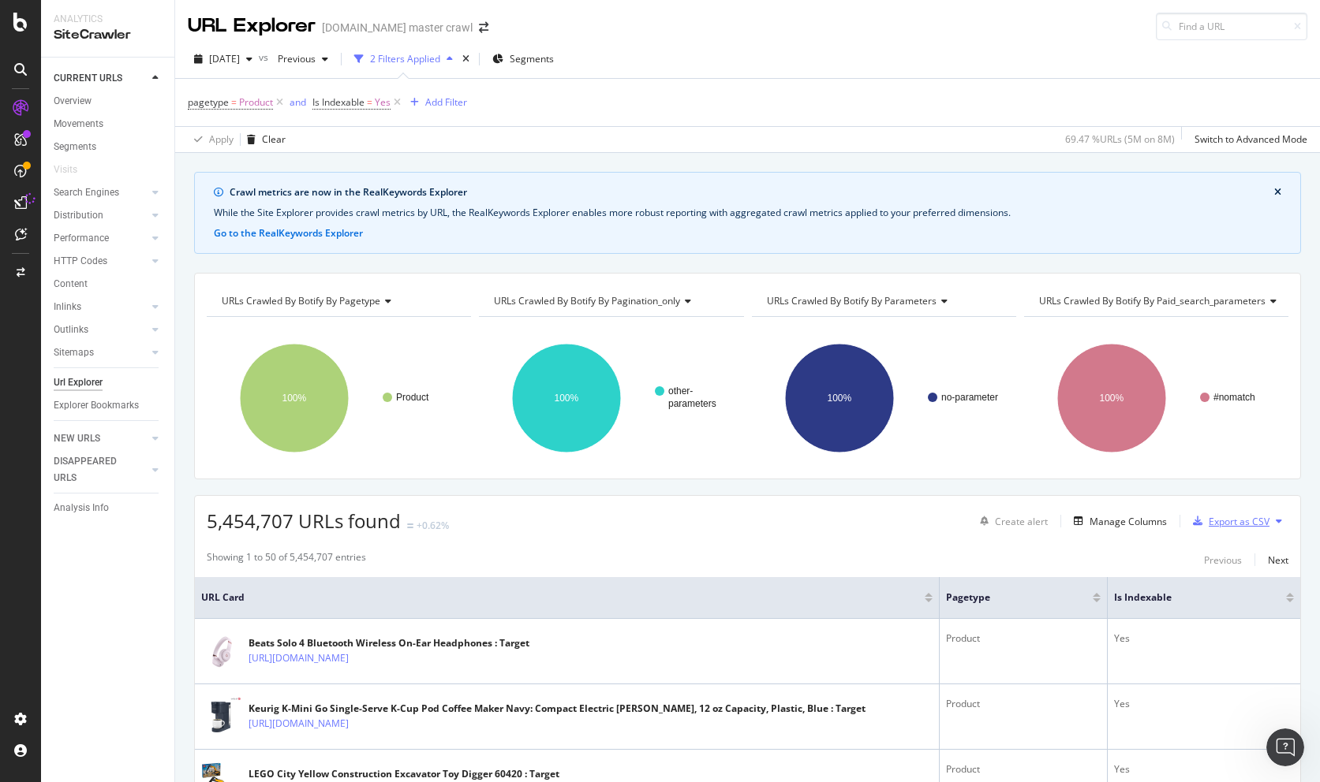
click at [1266, 521] on div "Export as CSV" at bounding box center [1238, 521] width 61 height 13
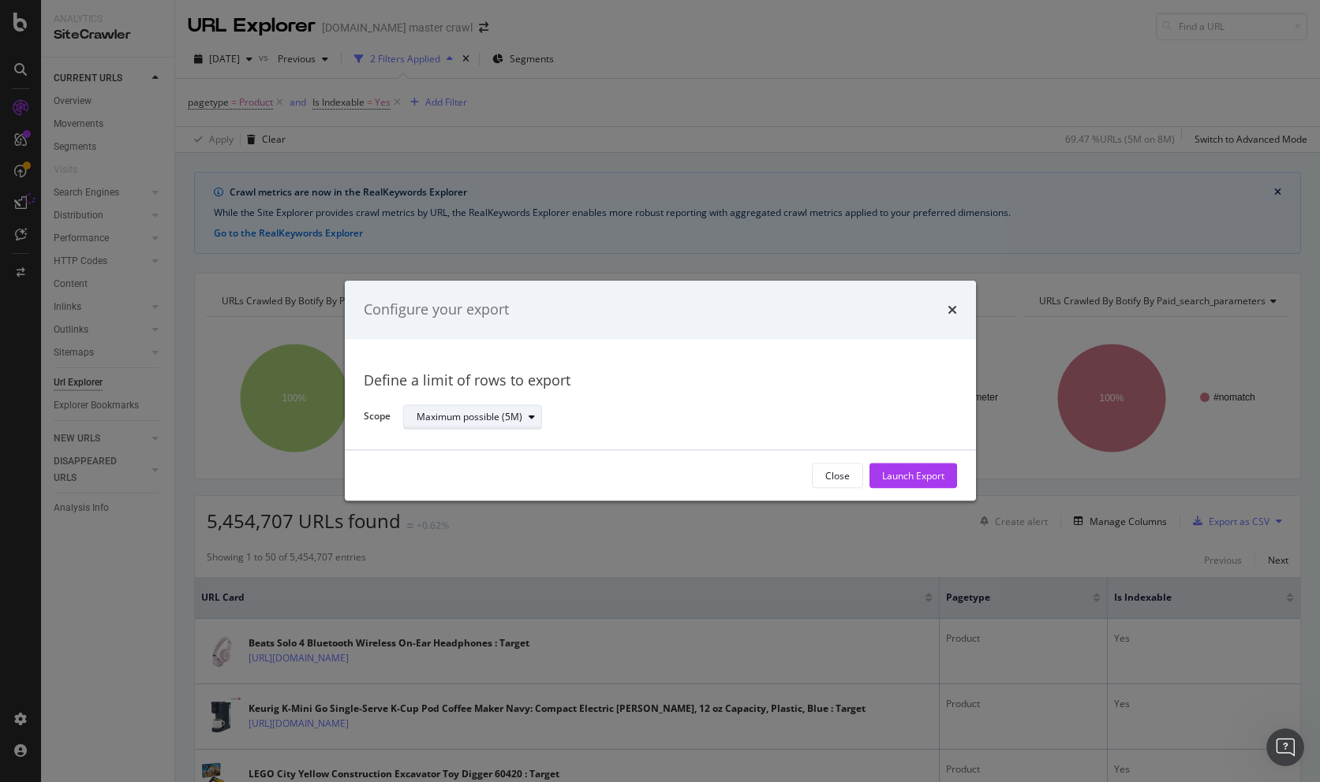
click at [502, 409] on div "Maximum possible (5M)" at bounding box center [478, 417] width 125 height 22
click at [499, 444] on div "Maximum possible (5M)" at bounding box center [479, 443] width 113 height 13
click at [825, 480] on div "Close" at bounding box center [837, 475] width 24 height 13
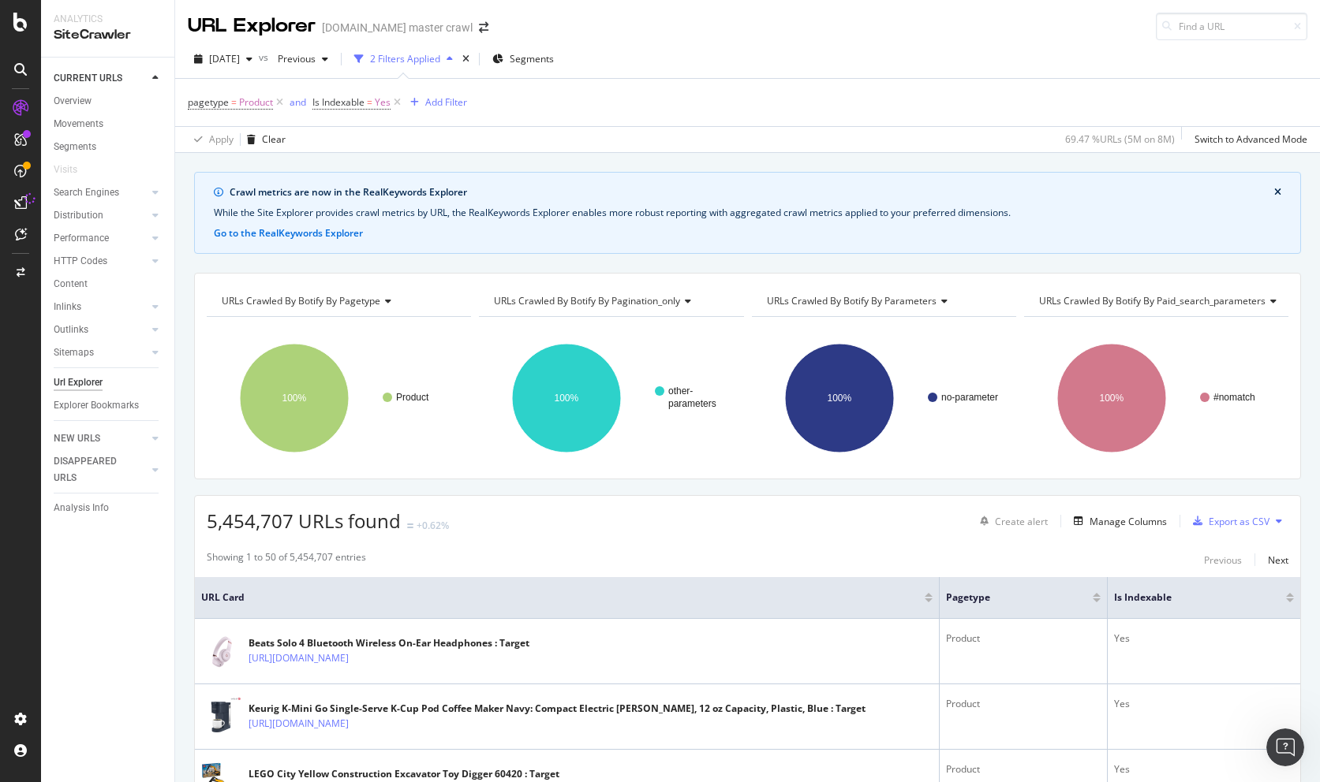
click at [19, 73] on icon at bounding box center [20, 69] width 13 height 13
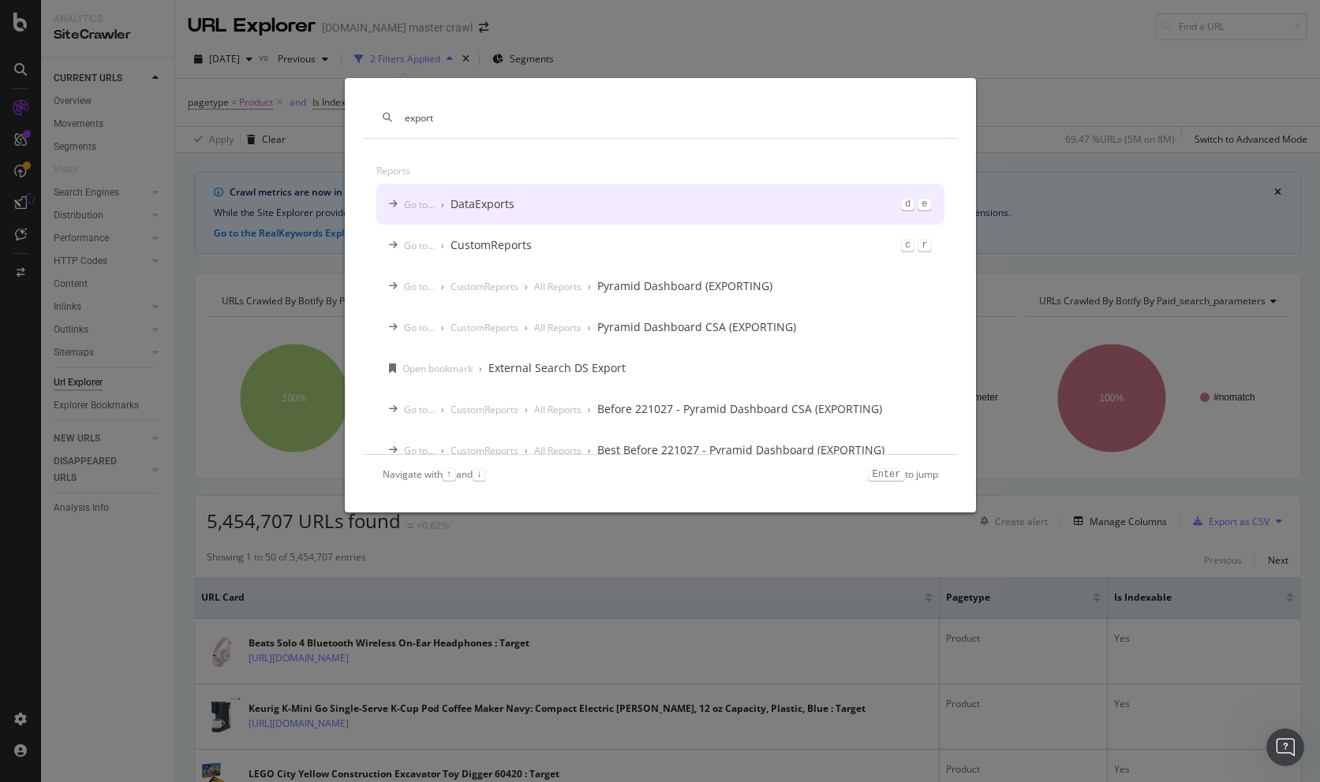
type input "export"
click at [496, 204] on div "DataExports" at bounding box center [482, 204] width 64 height 16
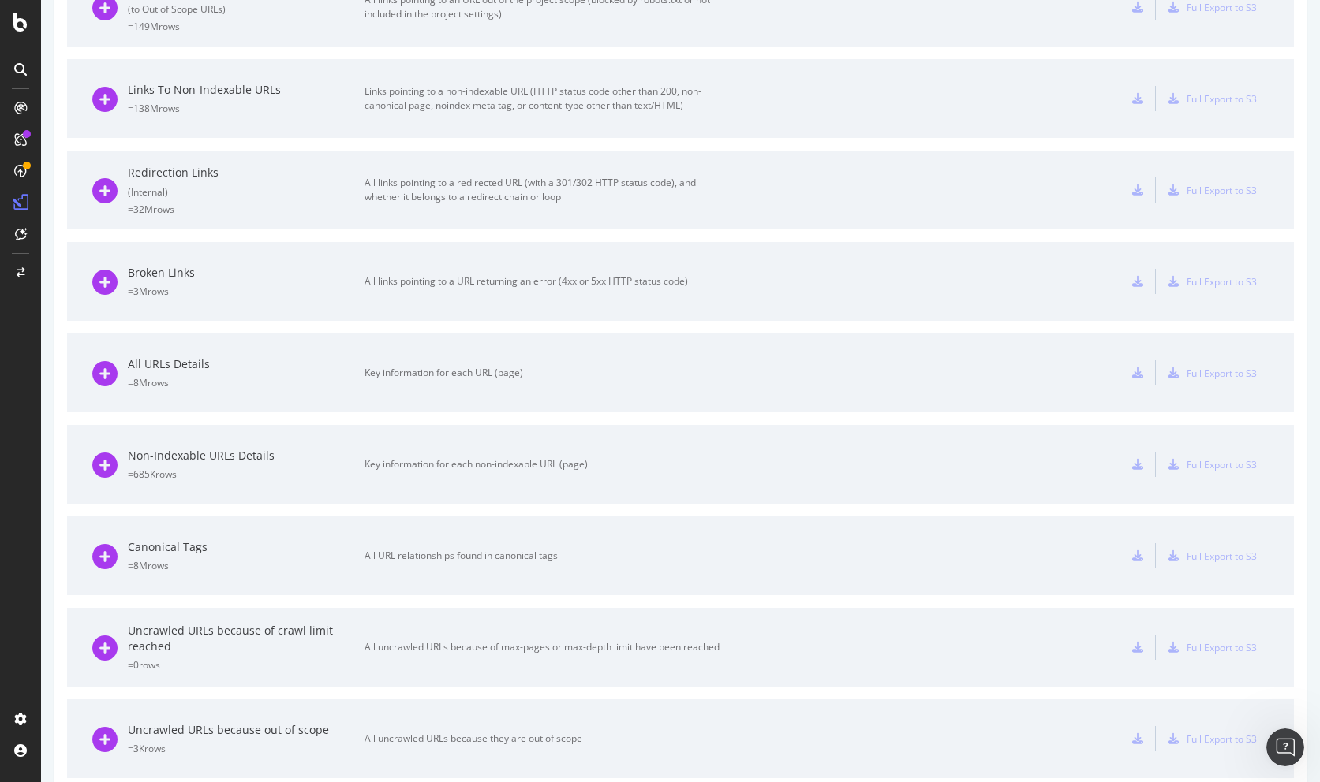
scroll to position [726, 0]
click at [1010, 377] on div "All URLs Details = 8M rows Key information for each URL (page) Full Export to S3" at bounding box center [680, 370] width 1176 height 79
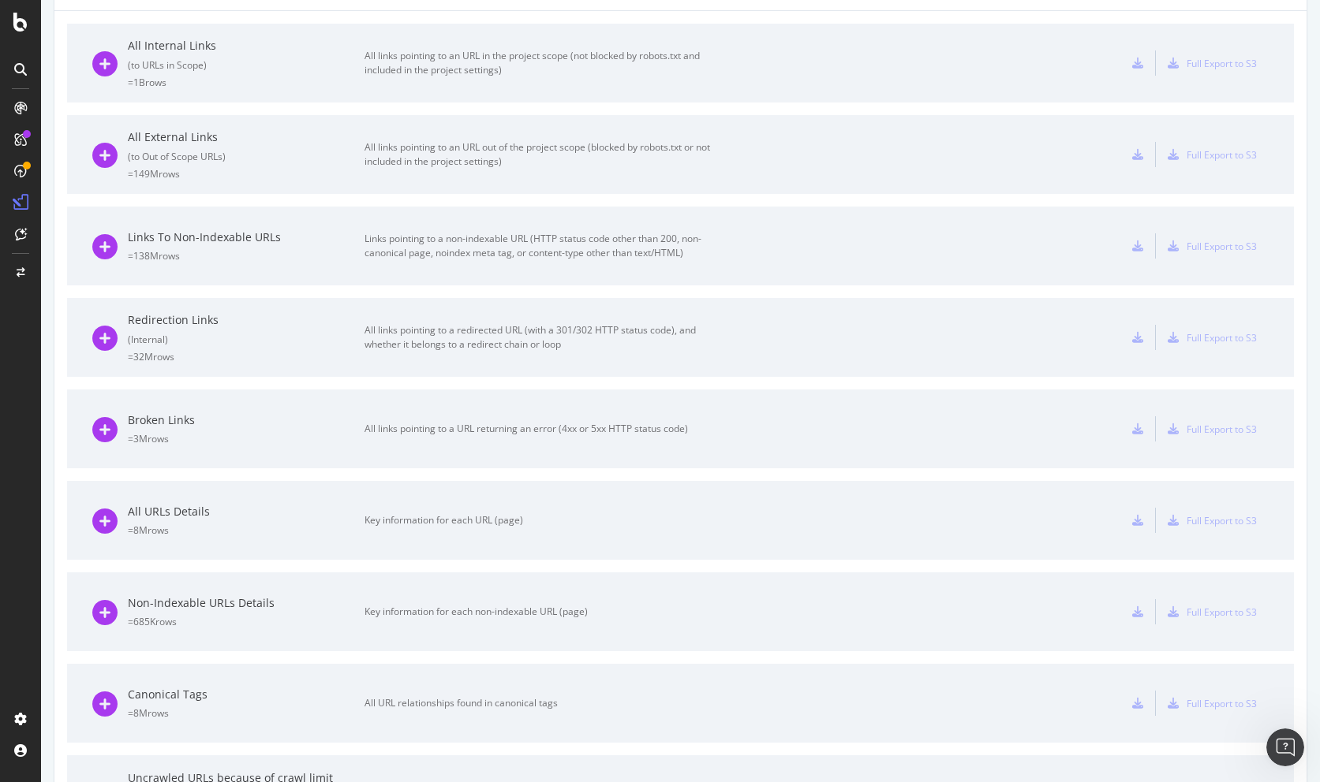
scroll to position [635, 0]
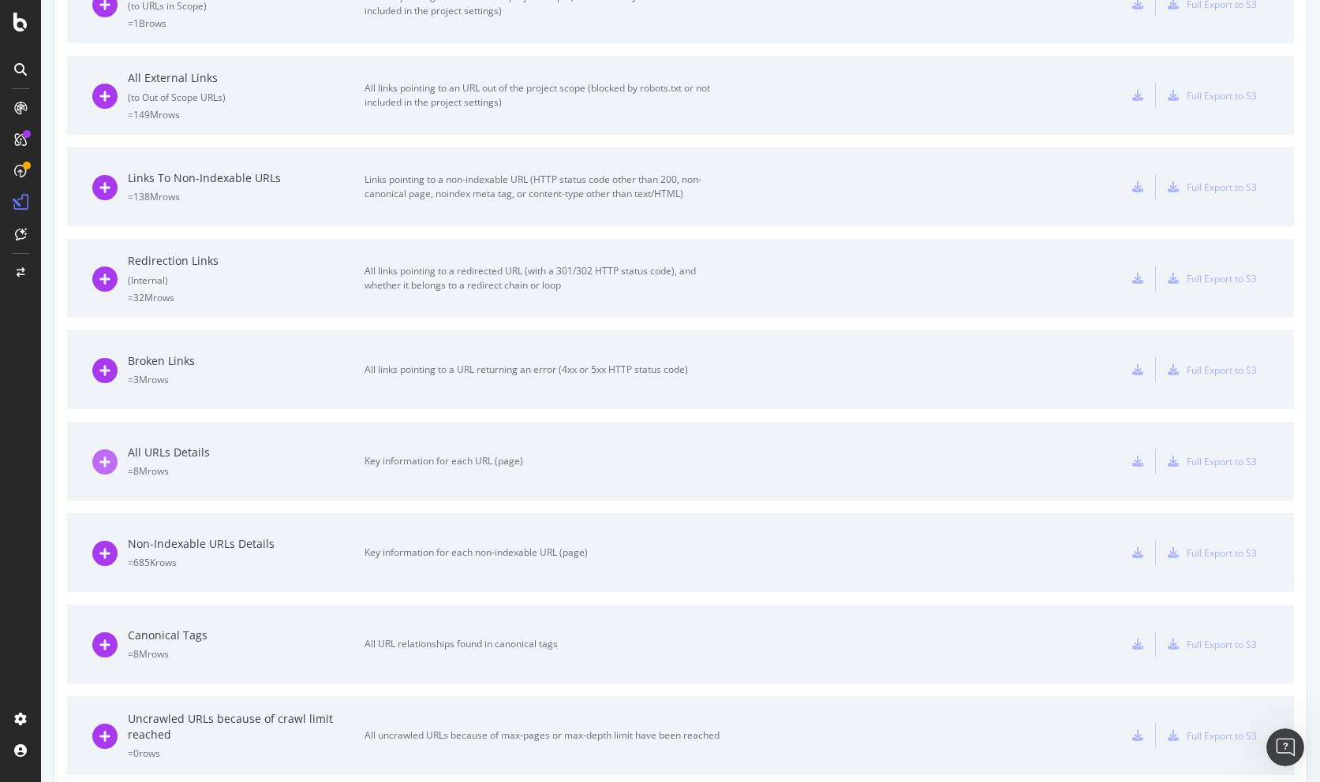
click at [94, 464] on icon at bounding box center [104, 462] width 25 height 25
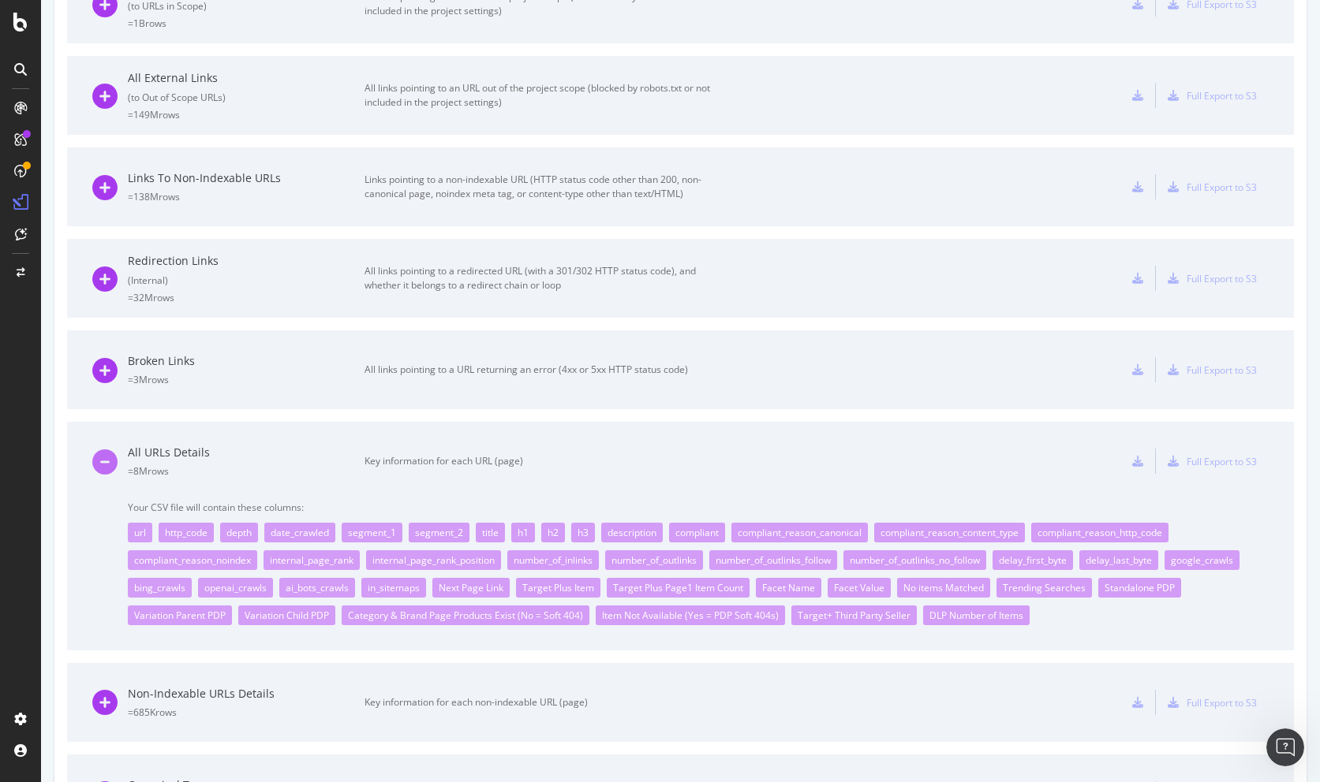
click at [103, 465] on icon at bounding box center [104, 462] width 25 height 25
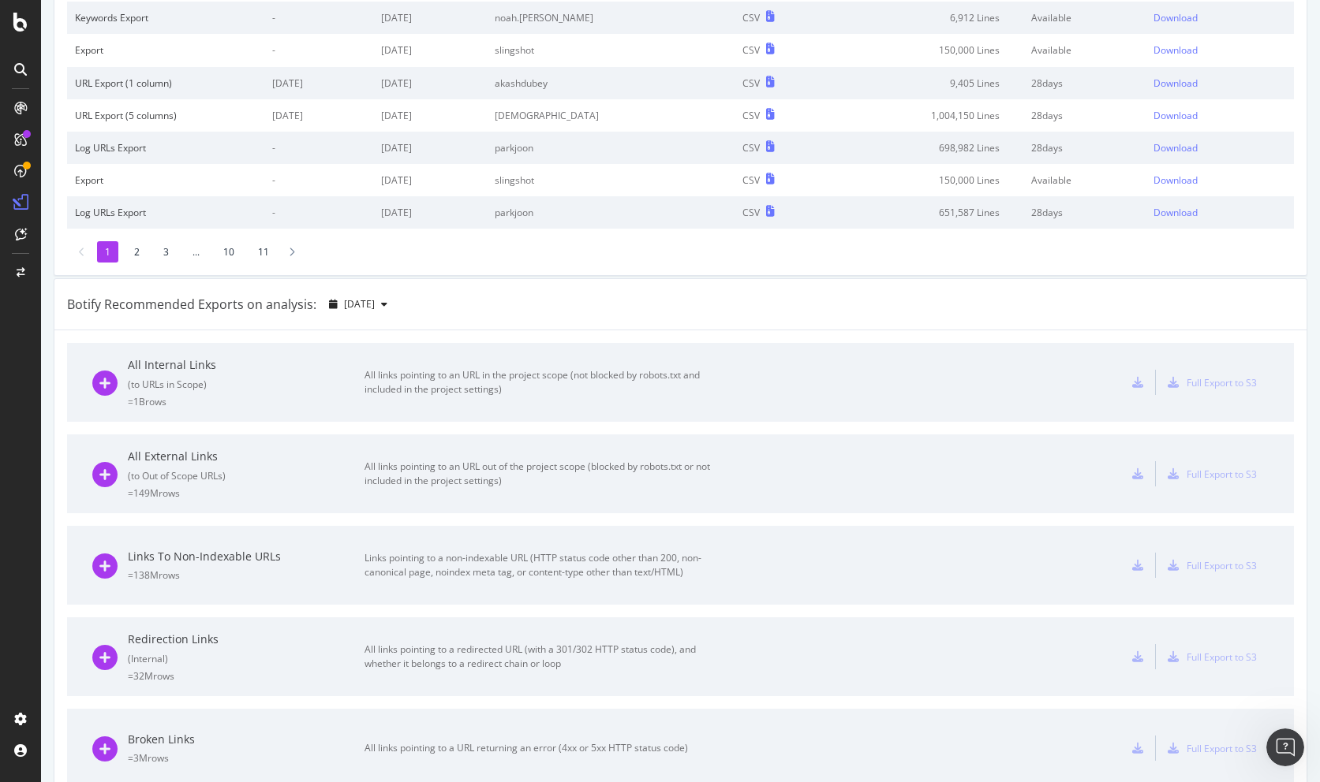
scroll to position [0, 0]
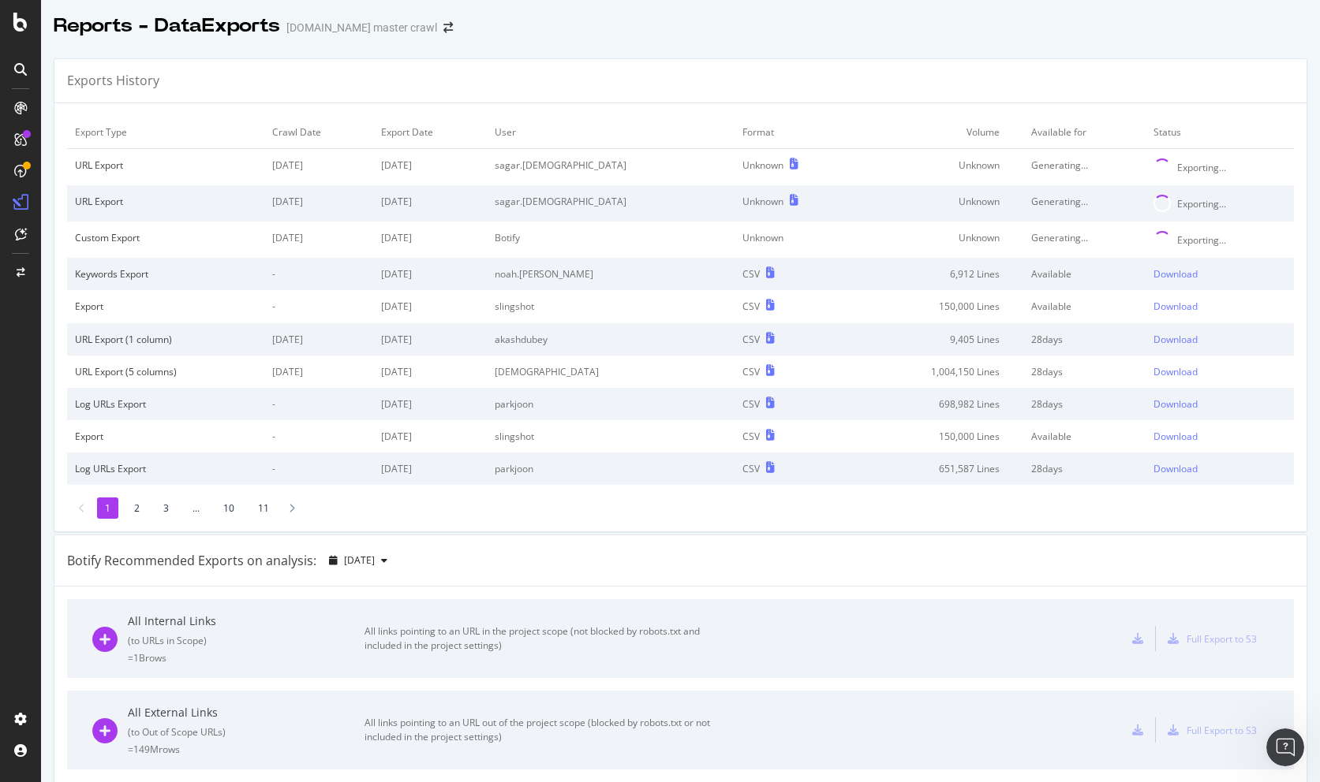
click at [131, 507] on li "2" at bounding box center [136, 508] width 21 height 21
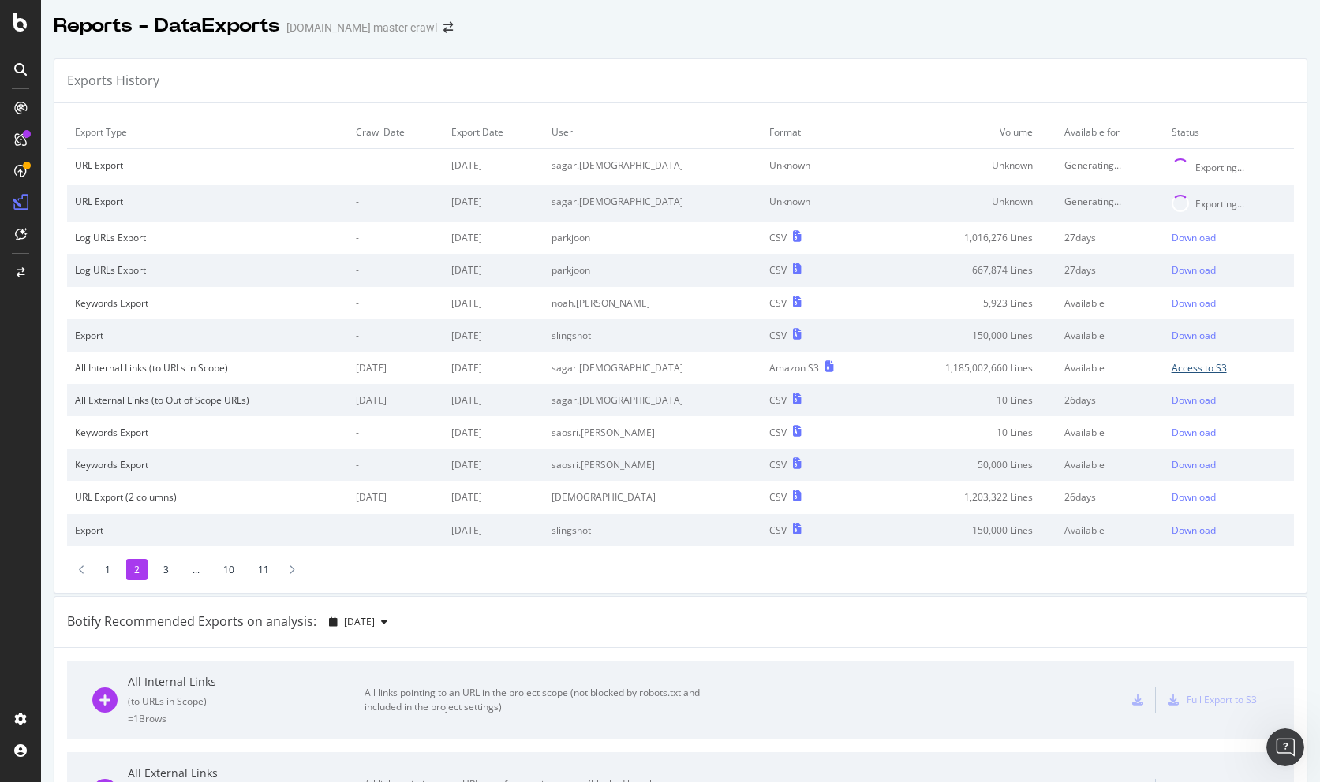
click at [1188, 367] on div "Access to S3" at bounding box center [1198, 367] width 55 height 13
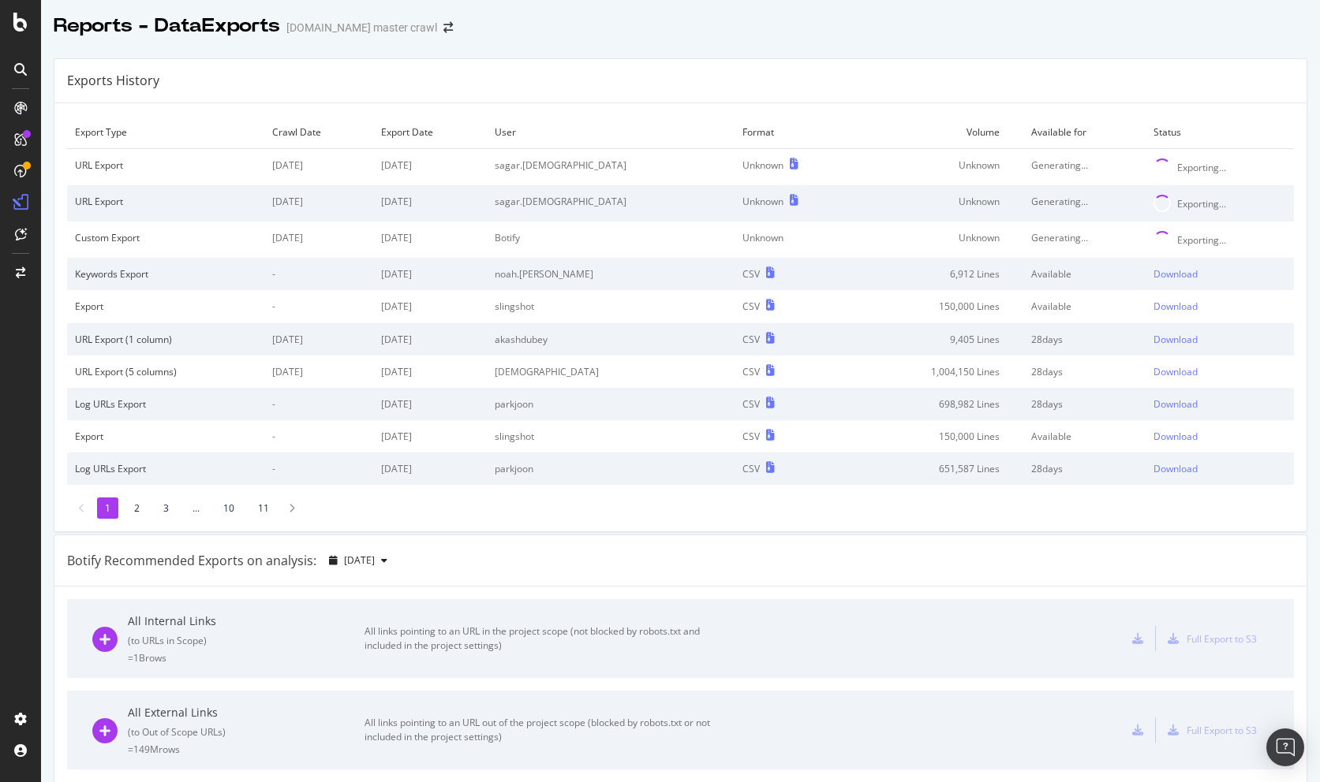
click at [134, 507] on li "2" at bounding box center [136, 508] width 21 height 21
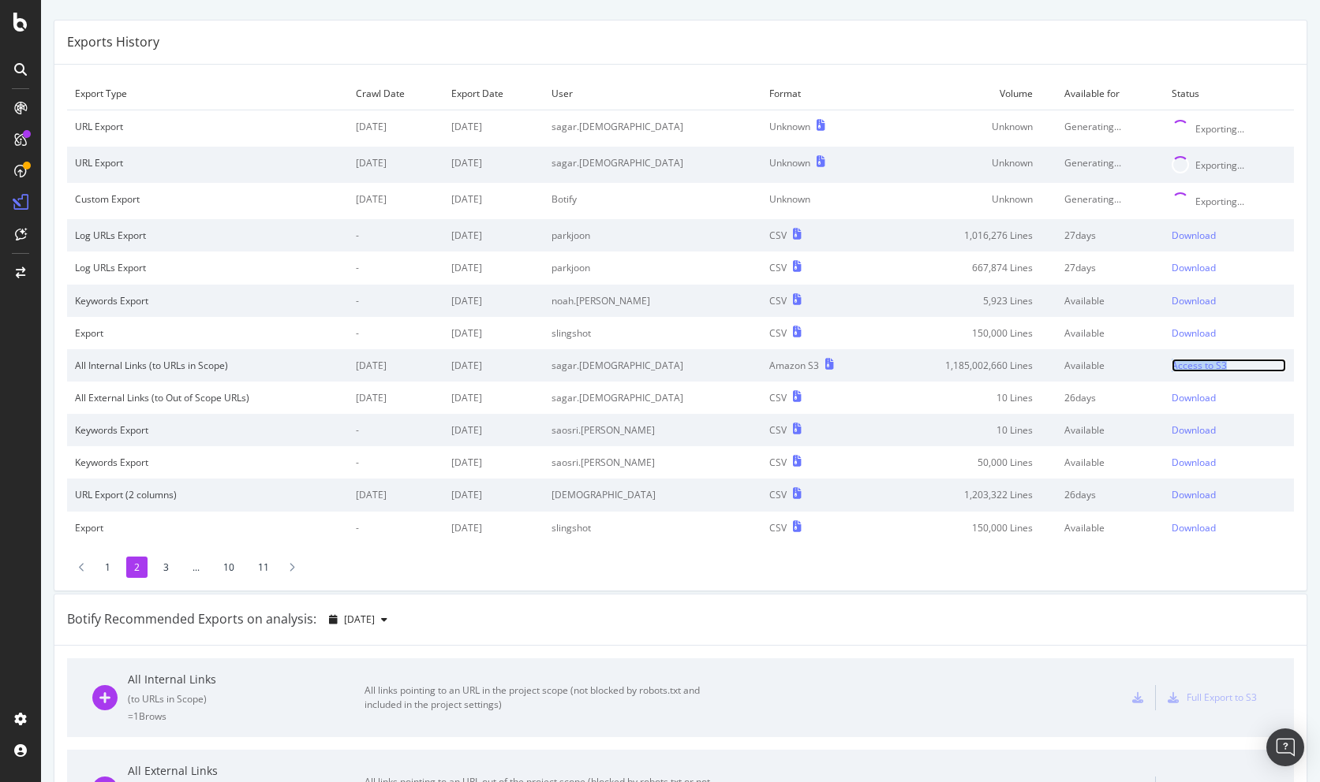
scroll to position [28, 0]
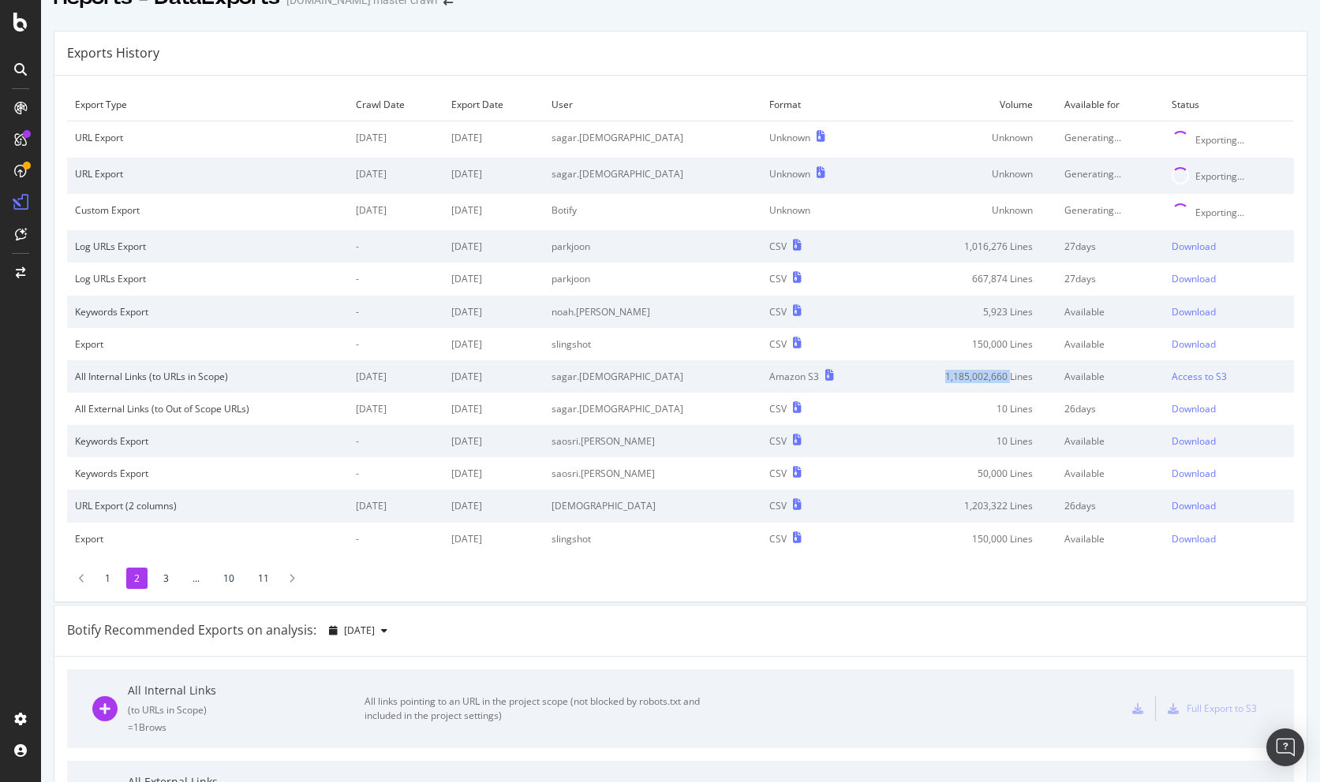
drag, startPoint x: 921, startPoint y: 375, endPoint x: 993, endPoint y: 376, distance: 71.8
click at [993, 376] on td "1,185,002,660 Lines" at bounding box center [968, 376] width 176 height 32
click at [166, 577] on li "3" at bounding box center [165, 578] width 21 height 21
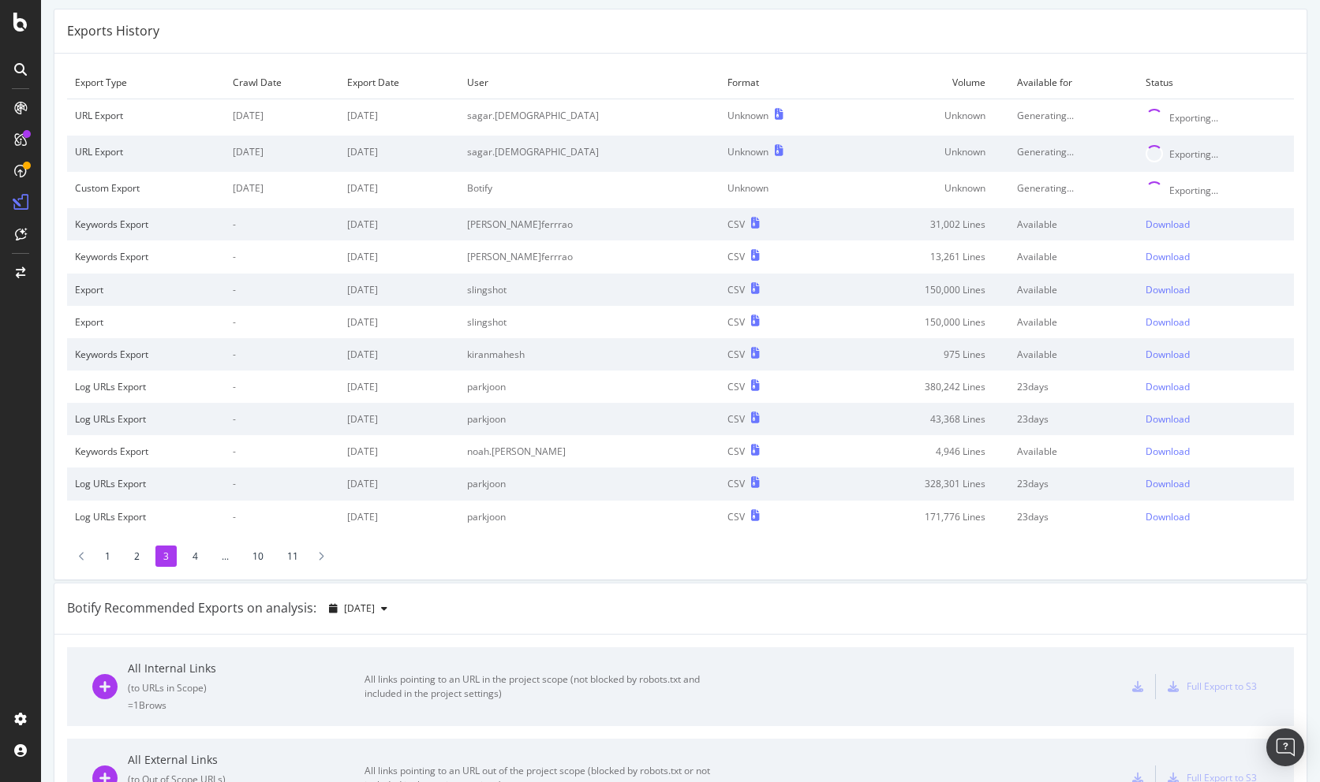
scroll to position [80, 0]
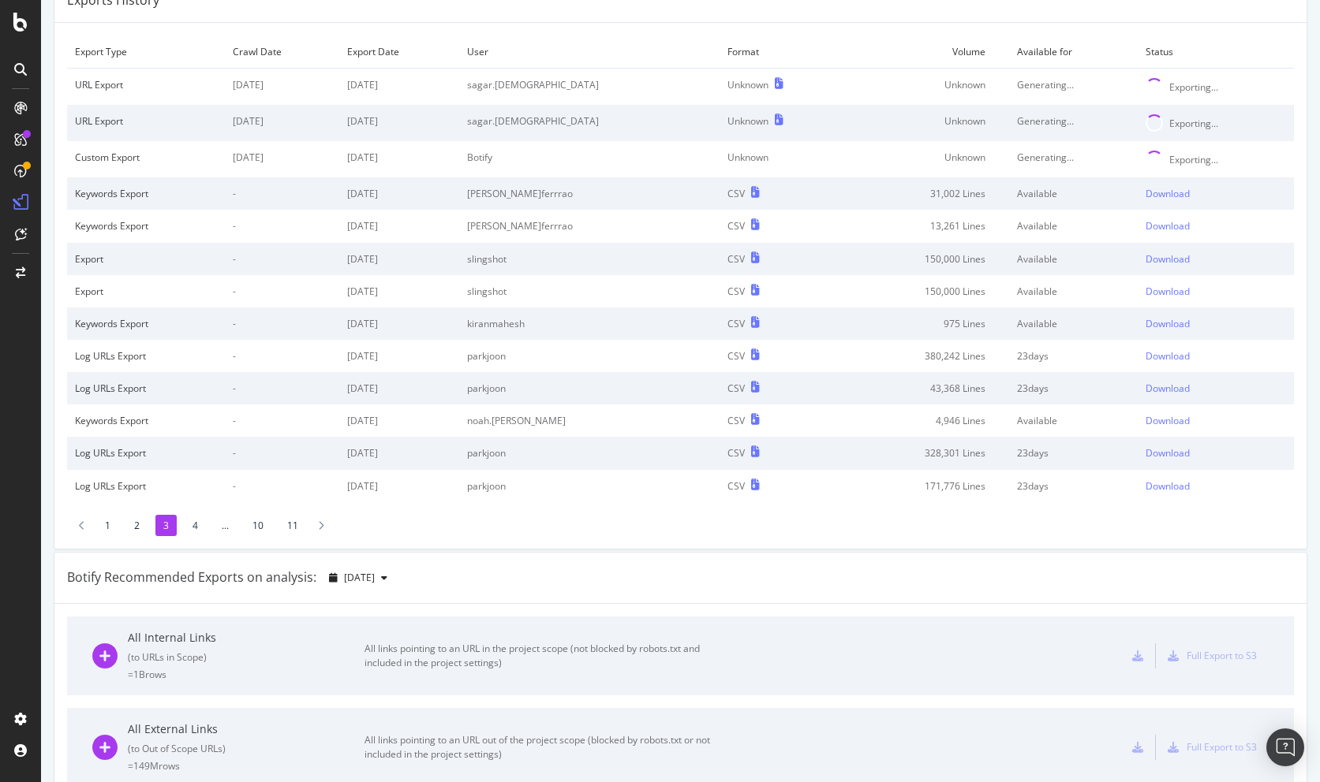
click at [192, 531] on li "4" at bounding box center [195, 525] width 21 height 21
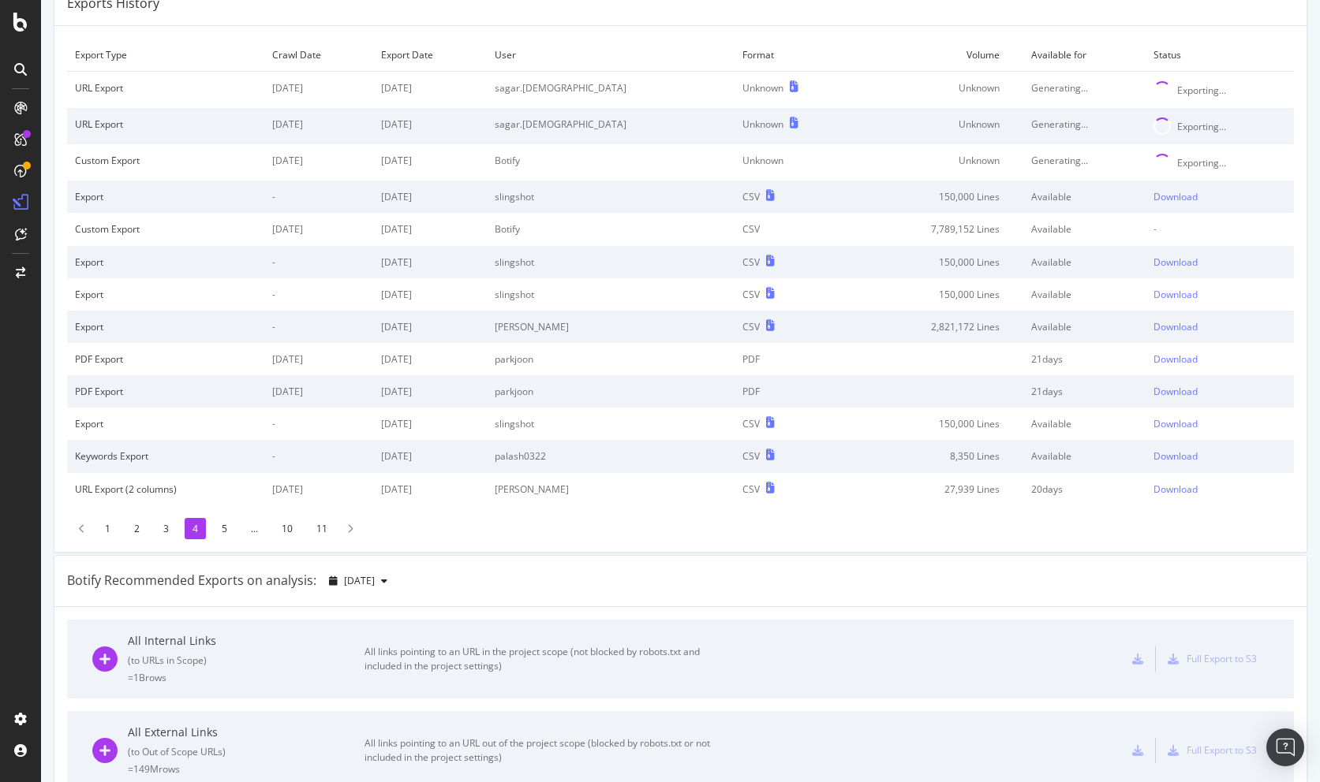
scroll to position [83, 0]
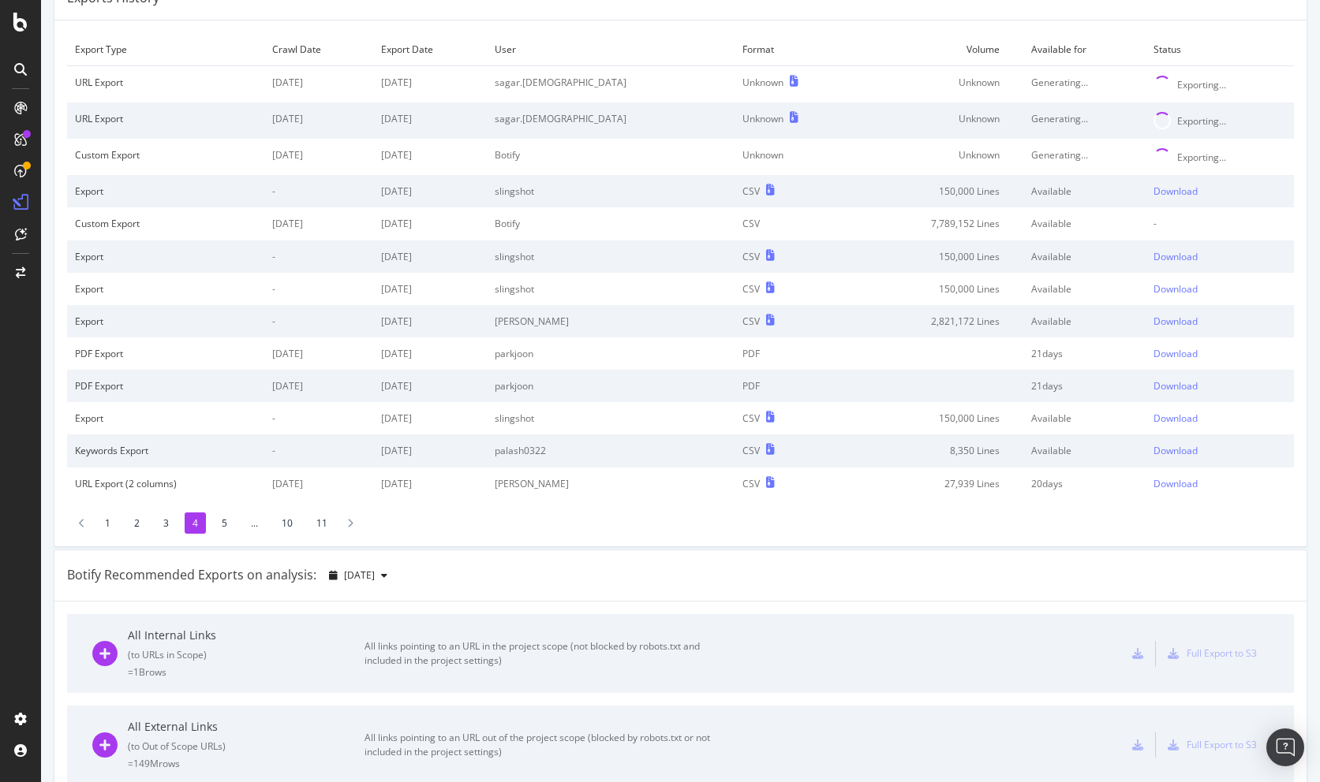
click at [219, 521] on li "5" at bounding box center [224, 523] width 21 height 21
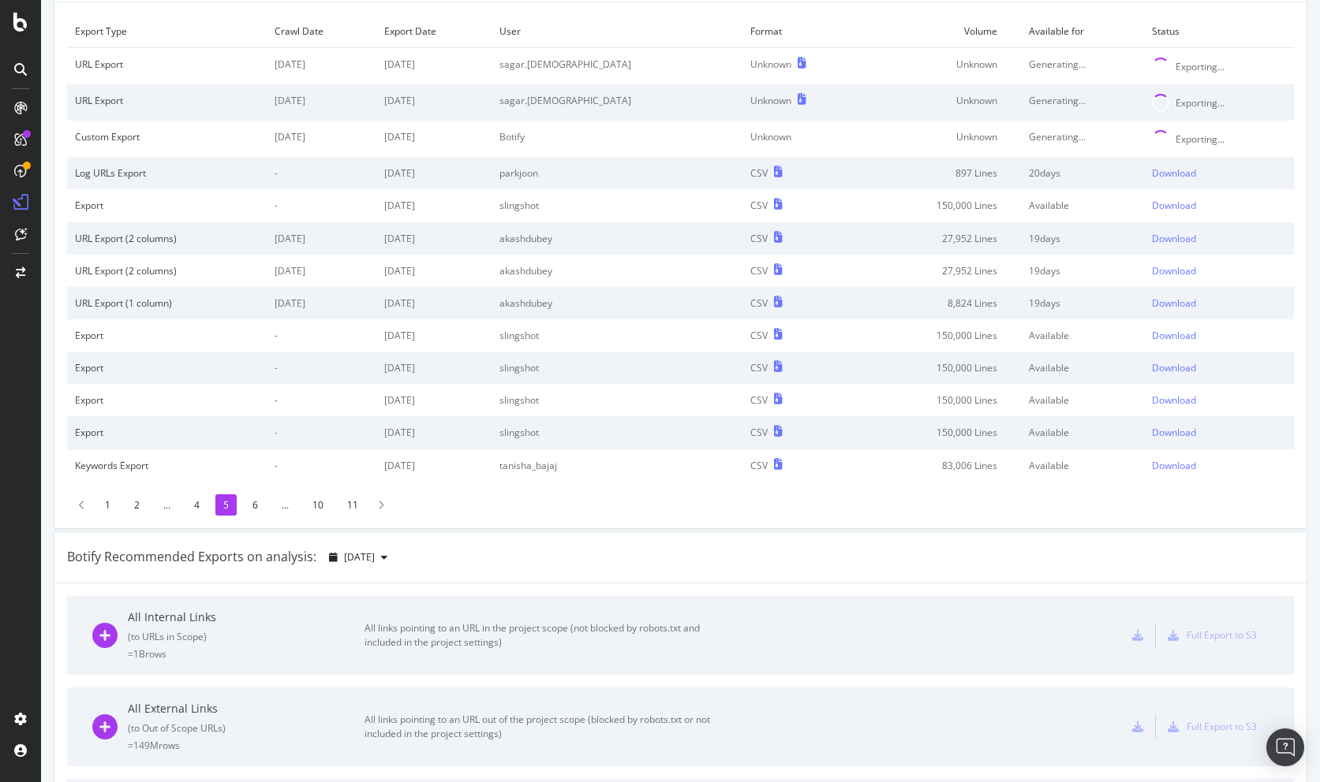
scroll to position [109, 0]
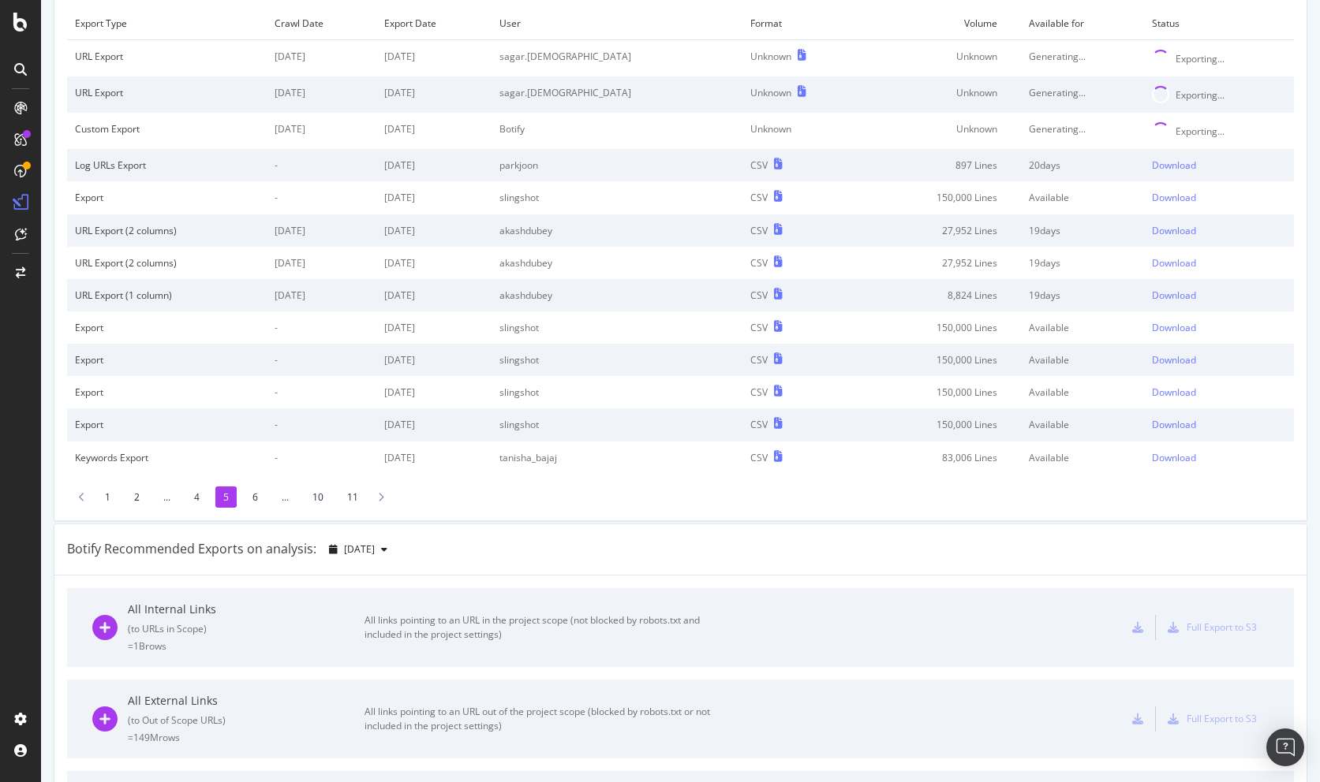
click at [255, 493] on li "6" at bounding box center [255, 497] width 21 height 21
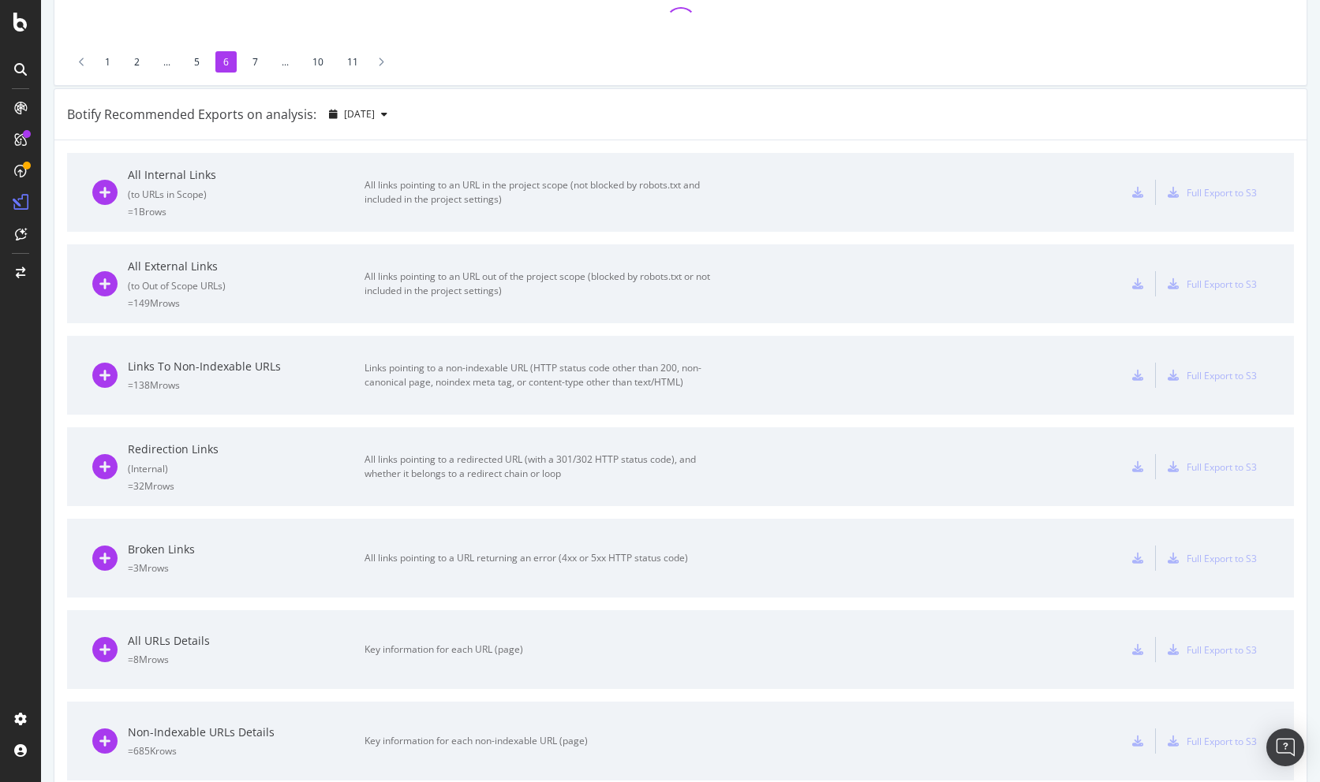
scroll to position [0, 0]
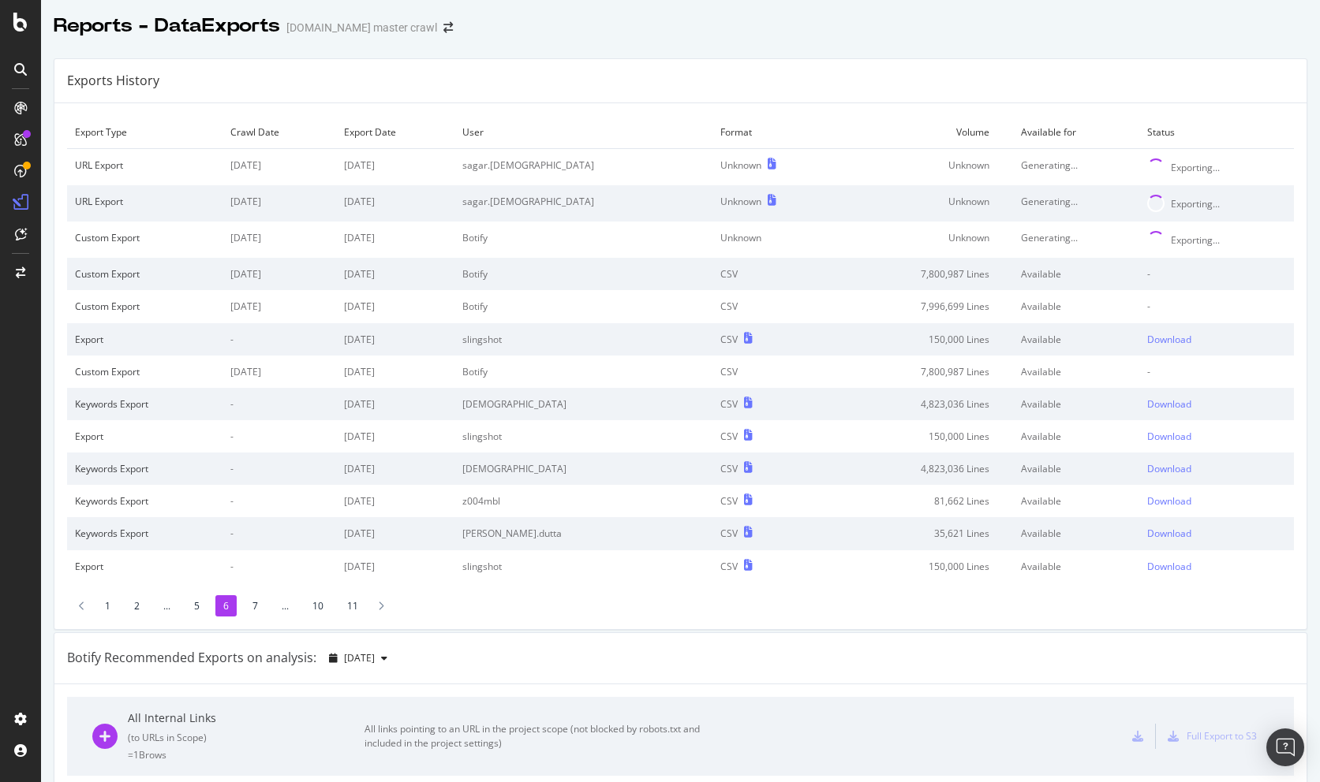
click at [107, 605] on li "1" at bounding box center [107, 606] width 21 height 21
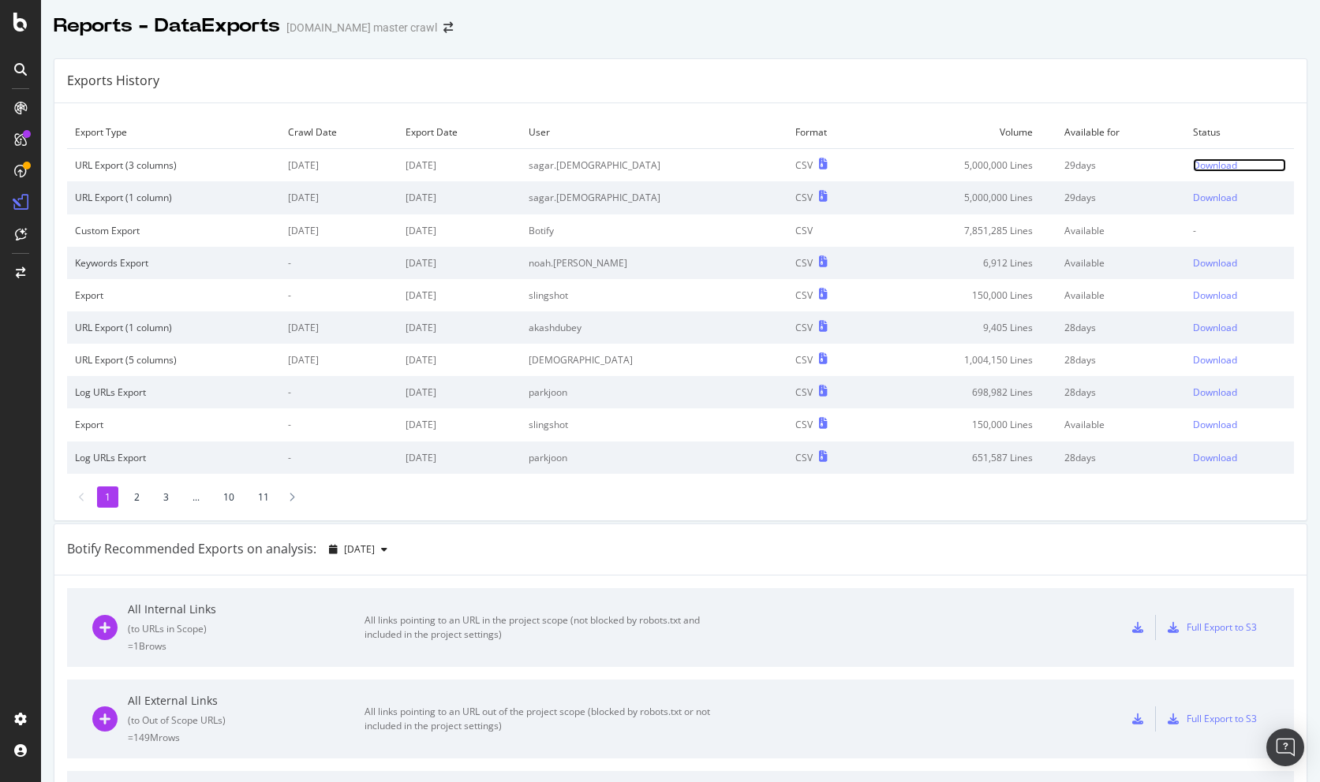
click at [1207, 166] on div "Download" at bounding box center [1215, 165] width 44 height 13
click at [825, 82] on div "Exports History" at bounding box center [680, 81] width 1252 height 44
click at [24, 26] on icon at bounding box center [20, 22] width 14 height 19
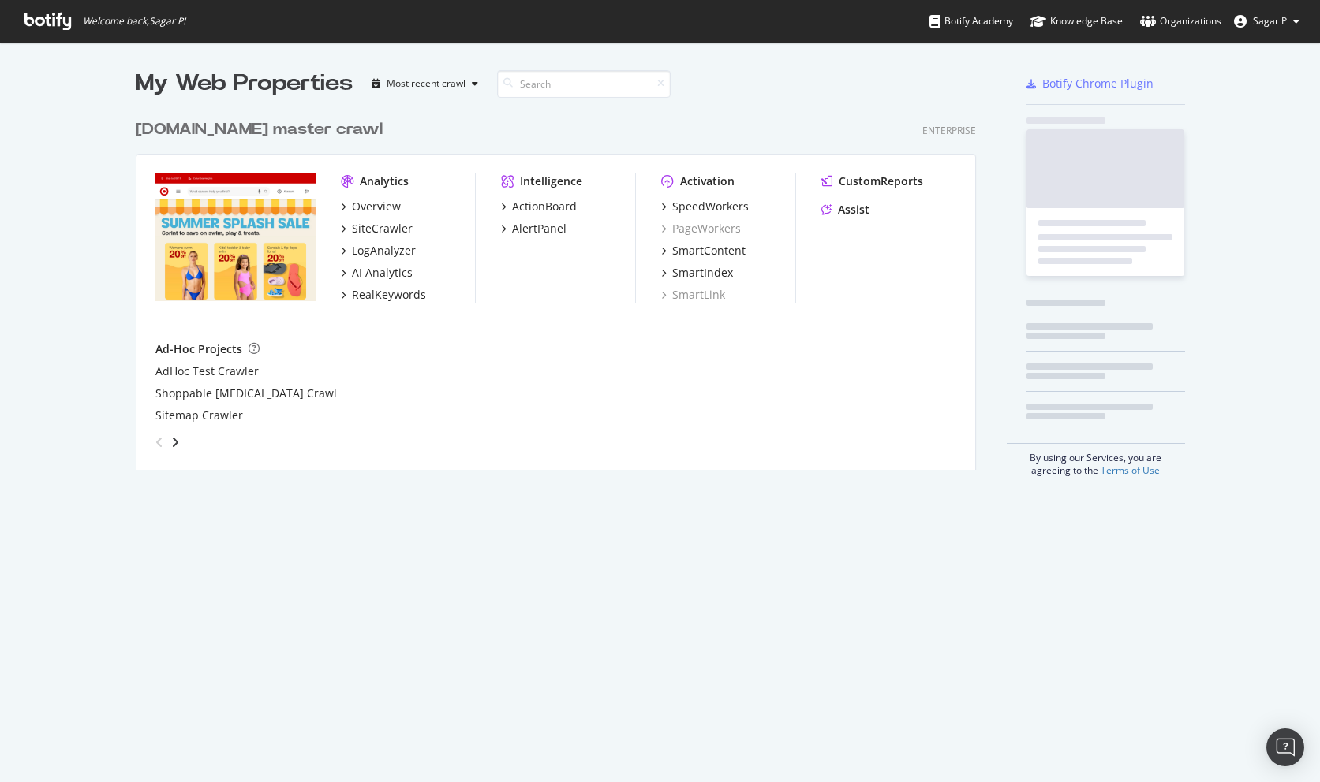
scroll to position [782, 1320]
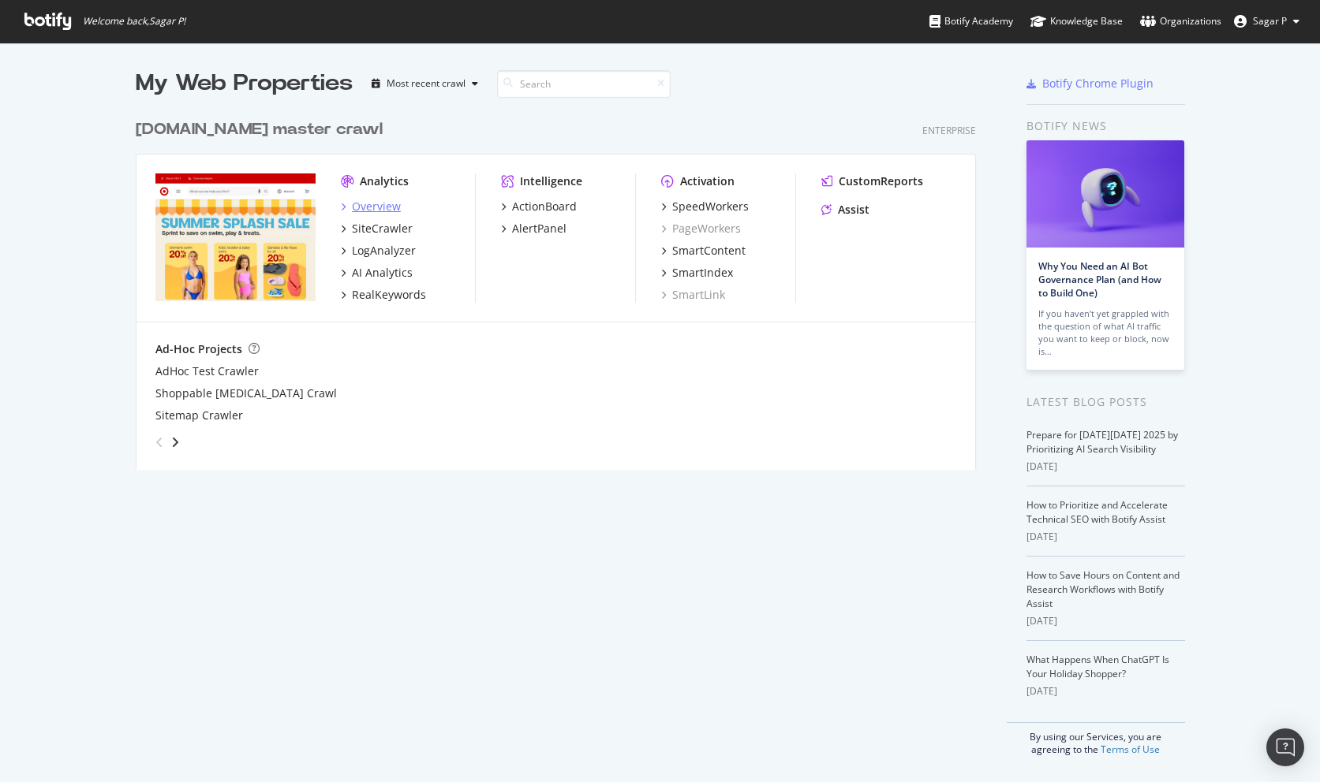
click at [341, 203] on icon "grid" at bounding box center [343, 207] width 5 height 8
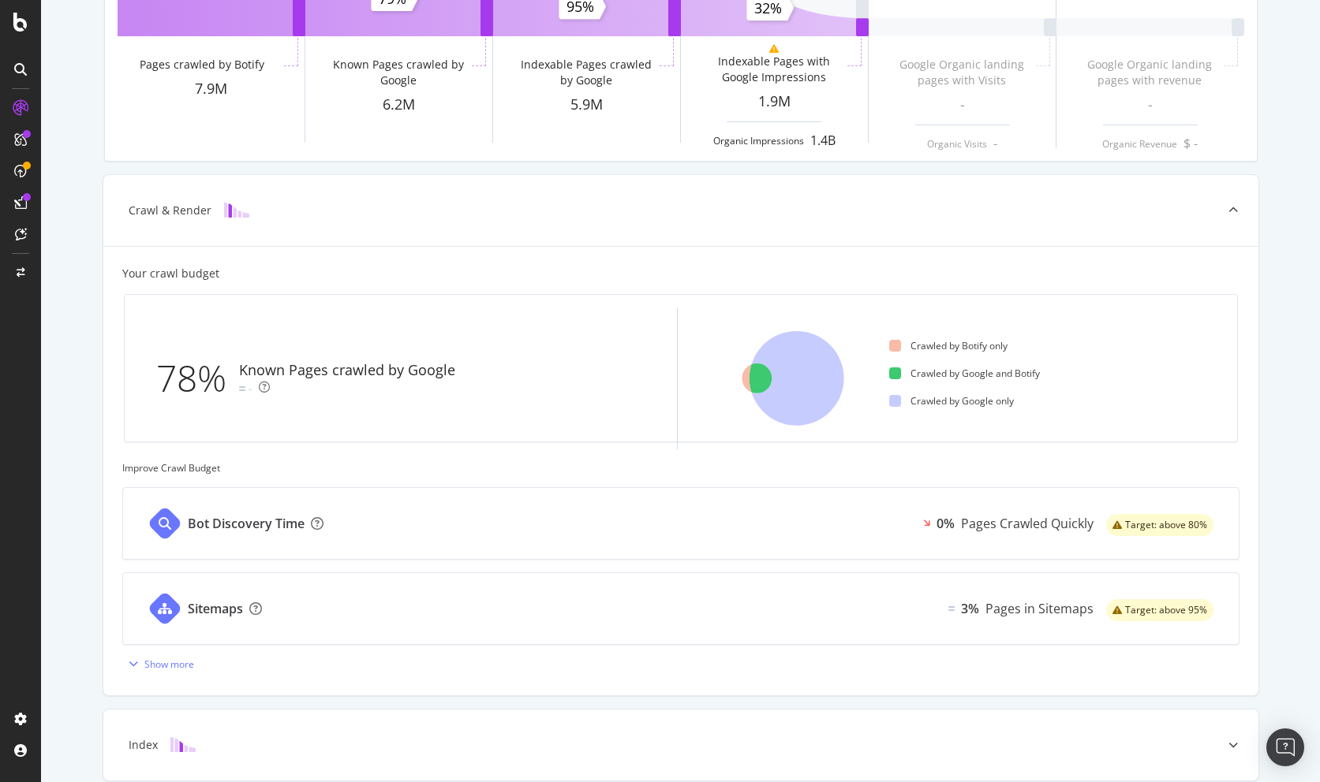
scroll to position [406, 0]
